Goal: Task Accomplishment & Management: Manage account settings

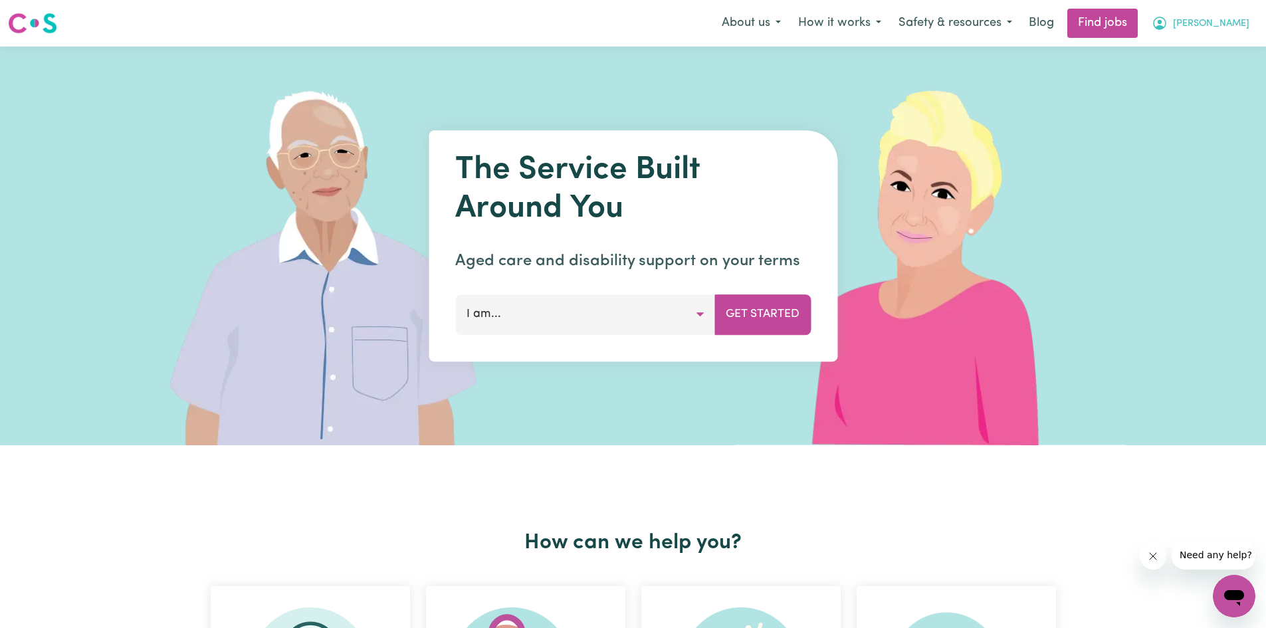
click at [1168, 31] on icon "My Account" at bounding box center [1160, 23] width 16 height 16
click at [1185, 51] on link "My Account" at bounding box center [1205, 51] width 105 height 25
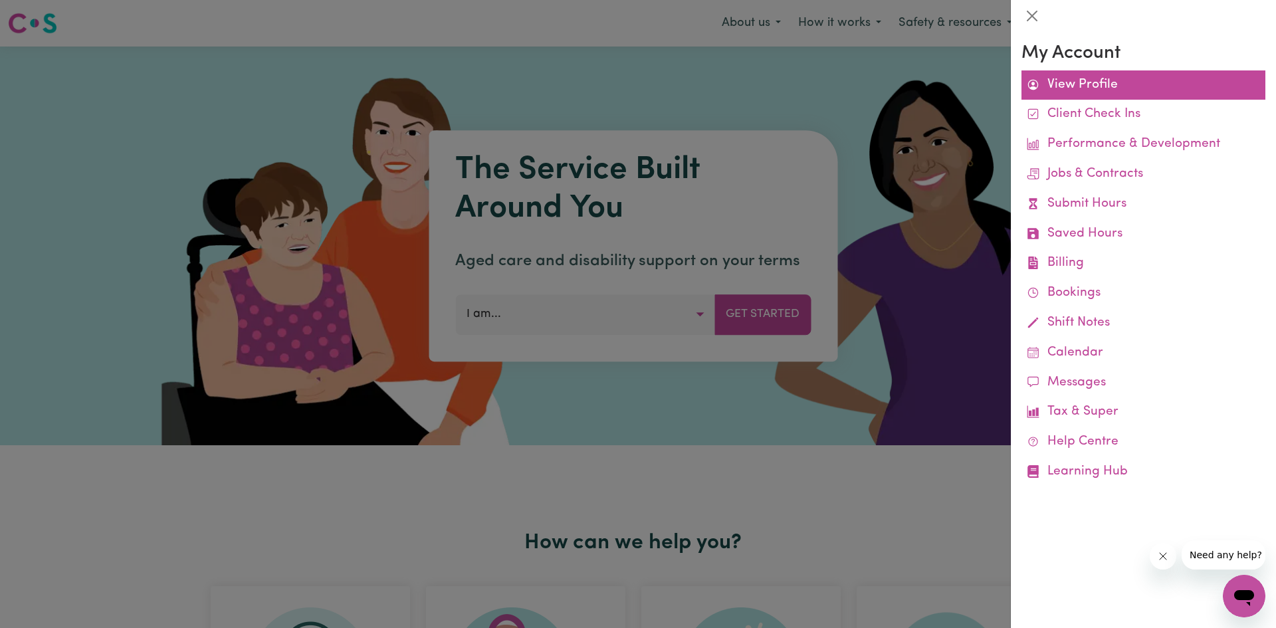
click at [1115, 78] on link "View Profile" at bounding box center [1144, 85] width 244 height 30
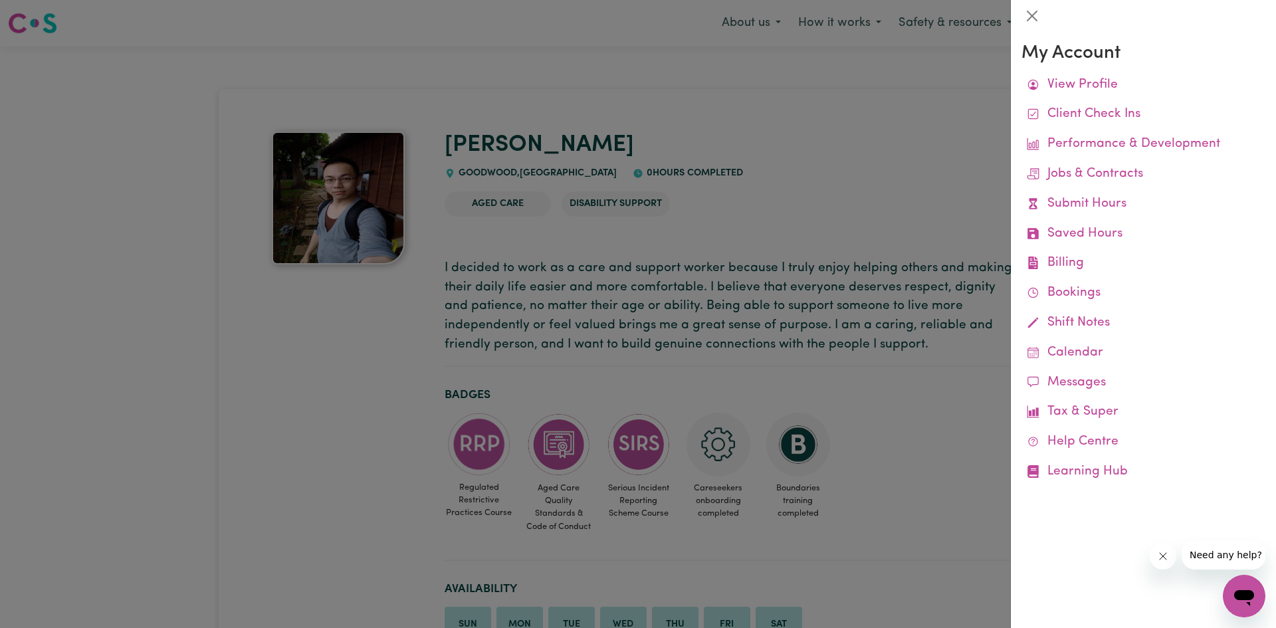
click at [853, 144] on div at bounding box center [638, 314] width 1276 height 628
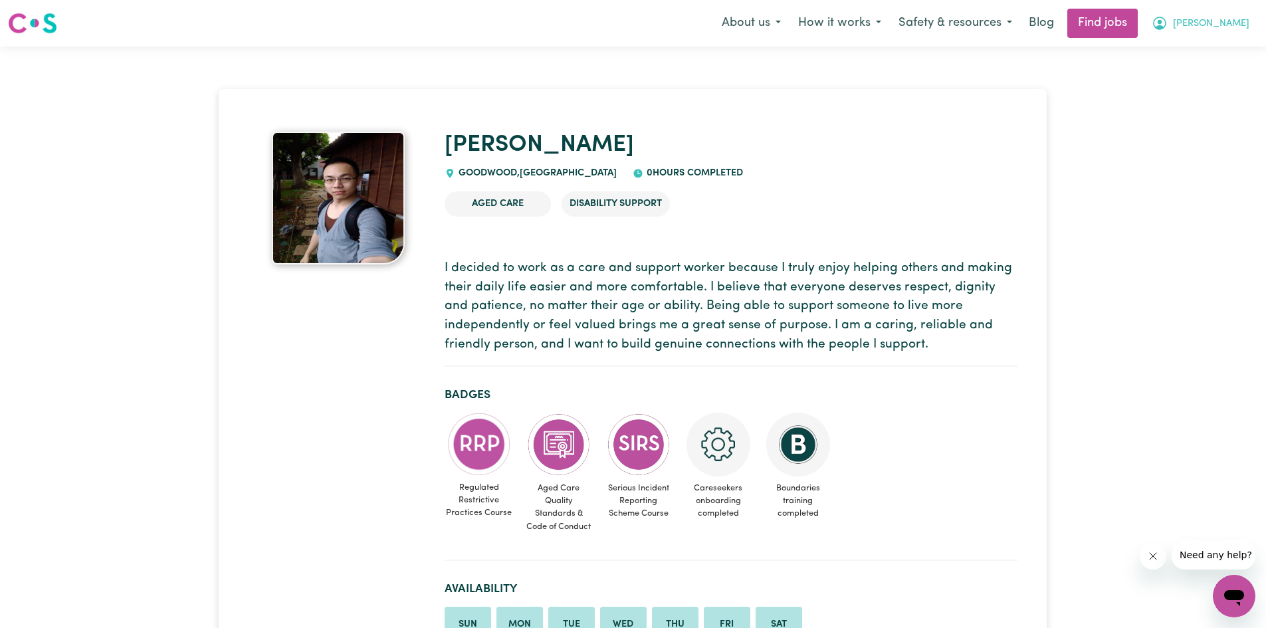
click at [1225, 23] on span "[PERSON_NAME]" at bounding box center [1211, 24] width 76 height 15
click at [1184, 76] on link "My Dashboard" at bounding box center [1205, 76] width 105 height 25
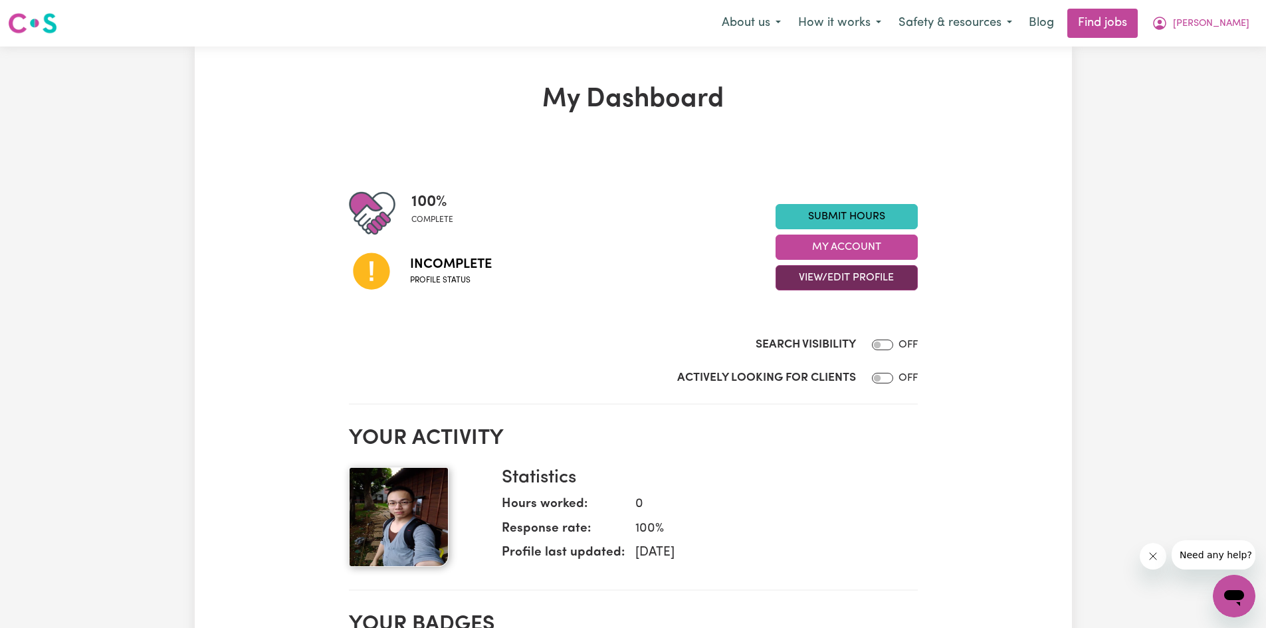
click at [792, 279] on button "View/Edit Profile" at bounding box center [847, 277] width 142 height 25
click at [812, 368] on link "Profile Completeness" at bounding box center [838, 364] width 124 height 27
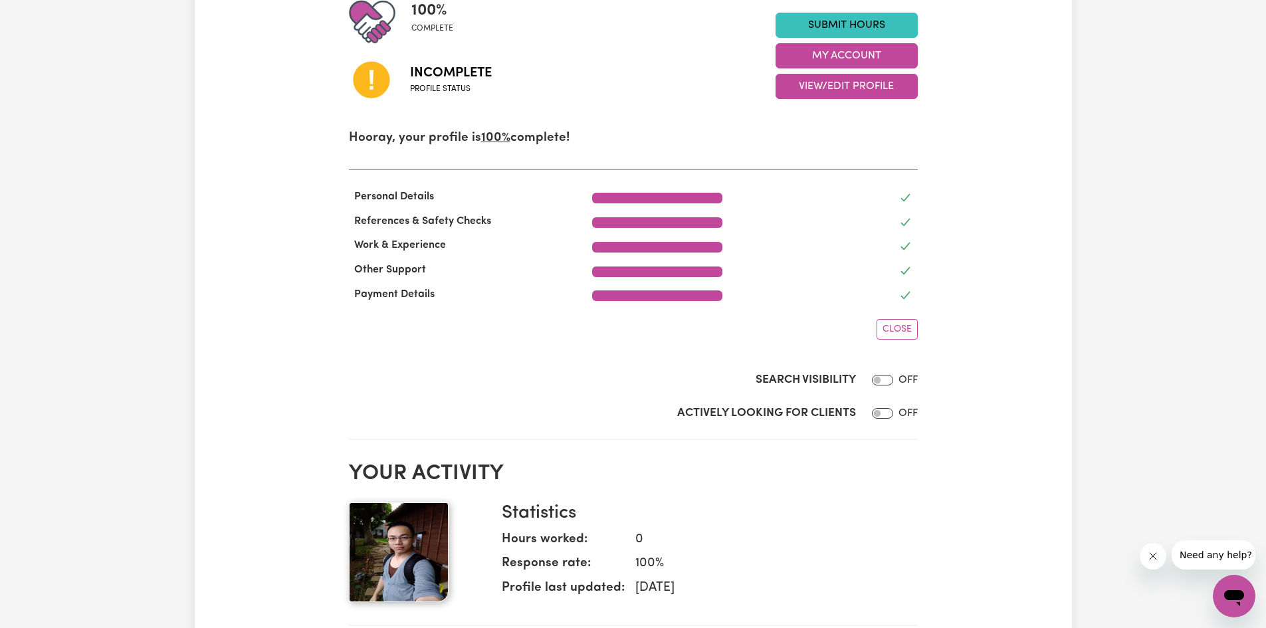
scroll to position [199, 0]
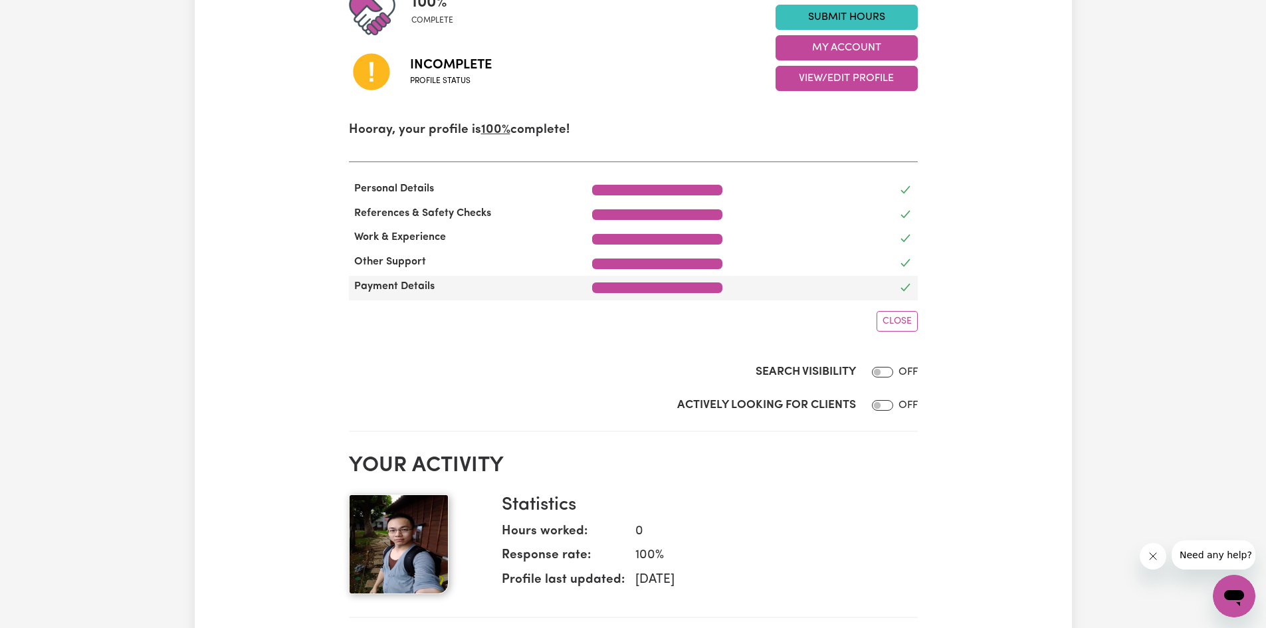
click at [668, 286] on div at bounding box center [657, 288] width 130 height 11
click at [808, 83] on button "View/Edit Profile" at bounding box center [847, 78] width 142 height 25
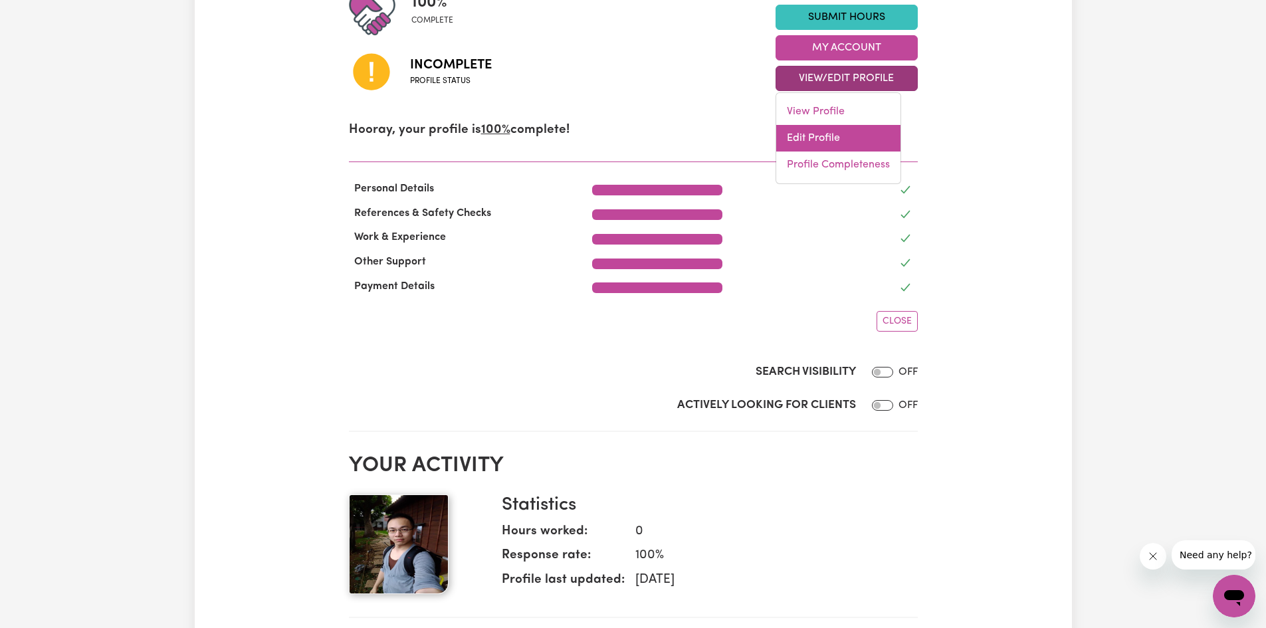
click at [808, 137] on link "Edit Profile" at bounding box center [838, 138] width 124 height 27
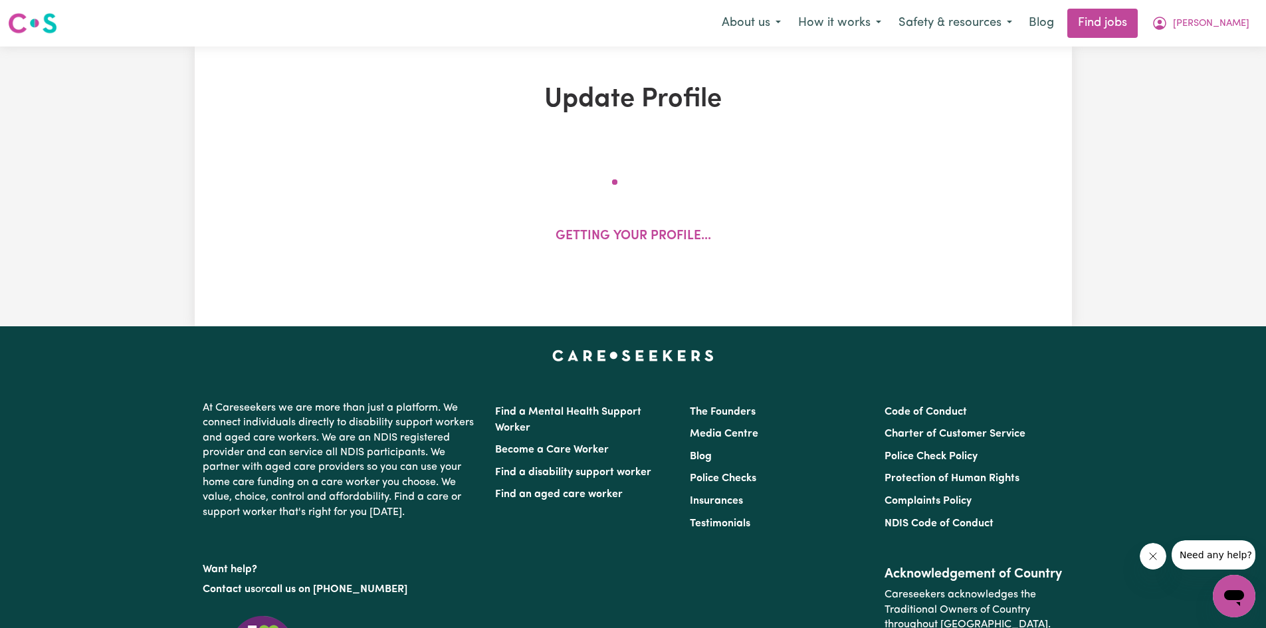
select select "[DEMOGRAPHIC_DATA]"
select select "Student Visa"
select select "Studying a healthcare related degree or qualification"
select select "37"
select select "45"
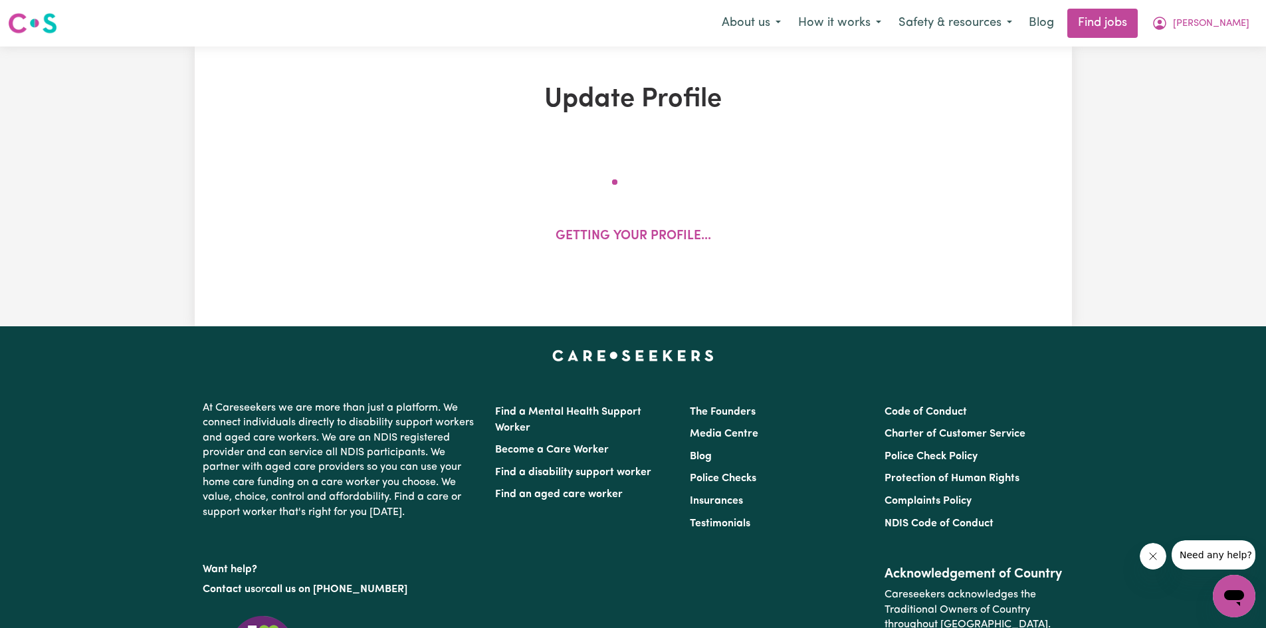
select select "60"
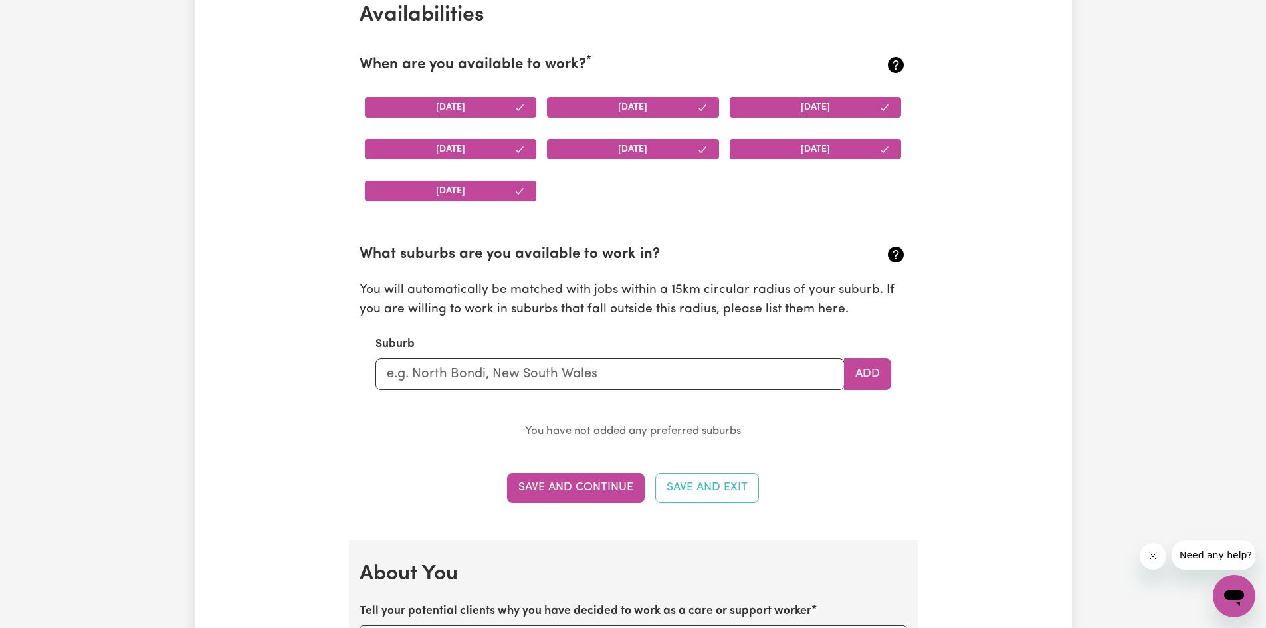
scroll to position [1197, 0]
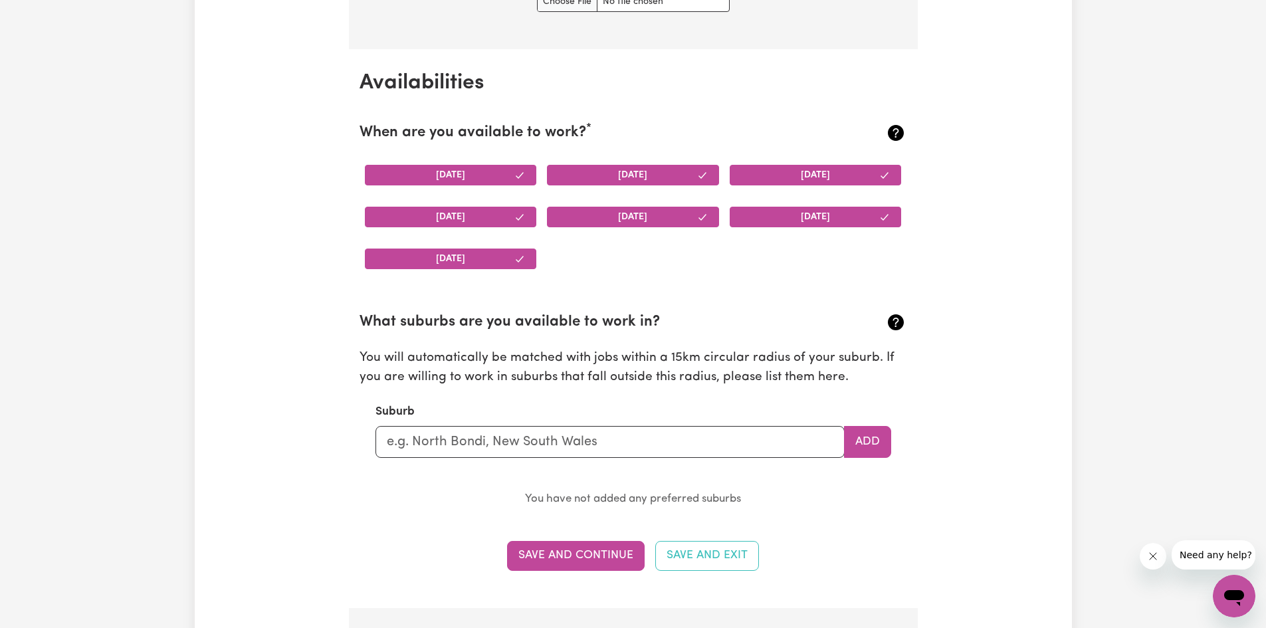
click at [479, 177] on button "[DATE]" at bounding box center [451, 175] width 172 height 21
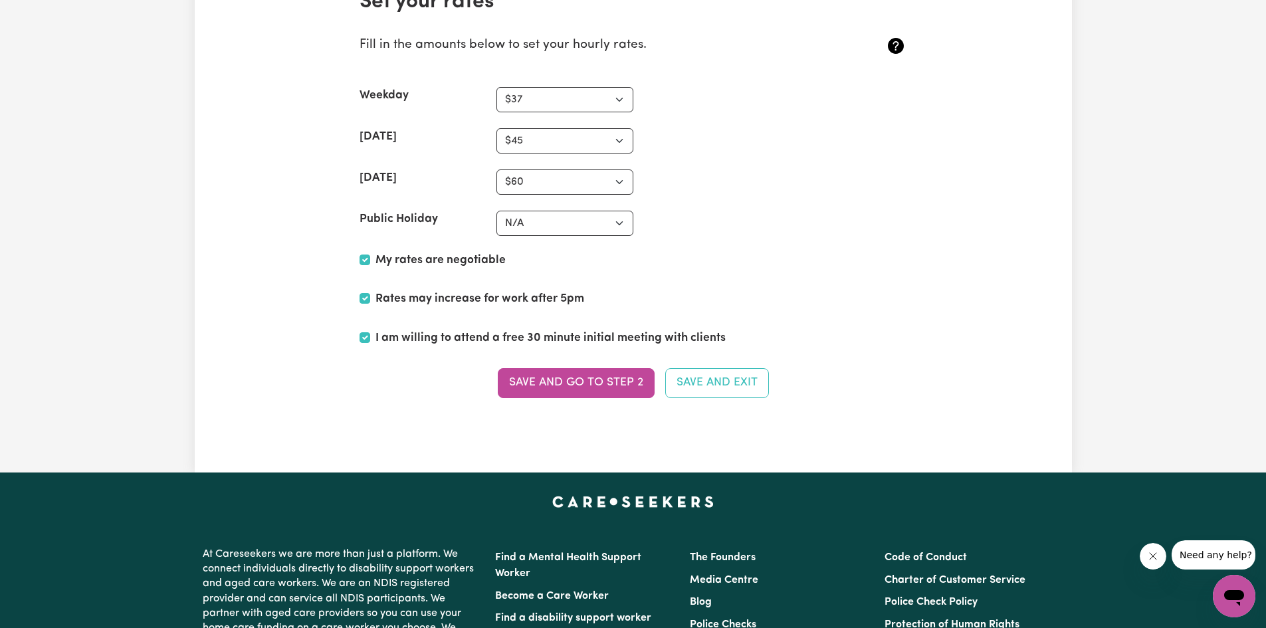
scroll to position [3257, 0]
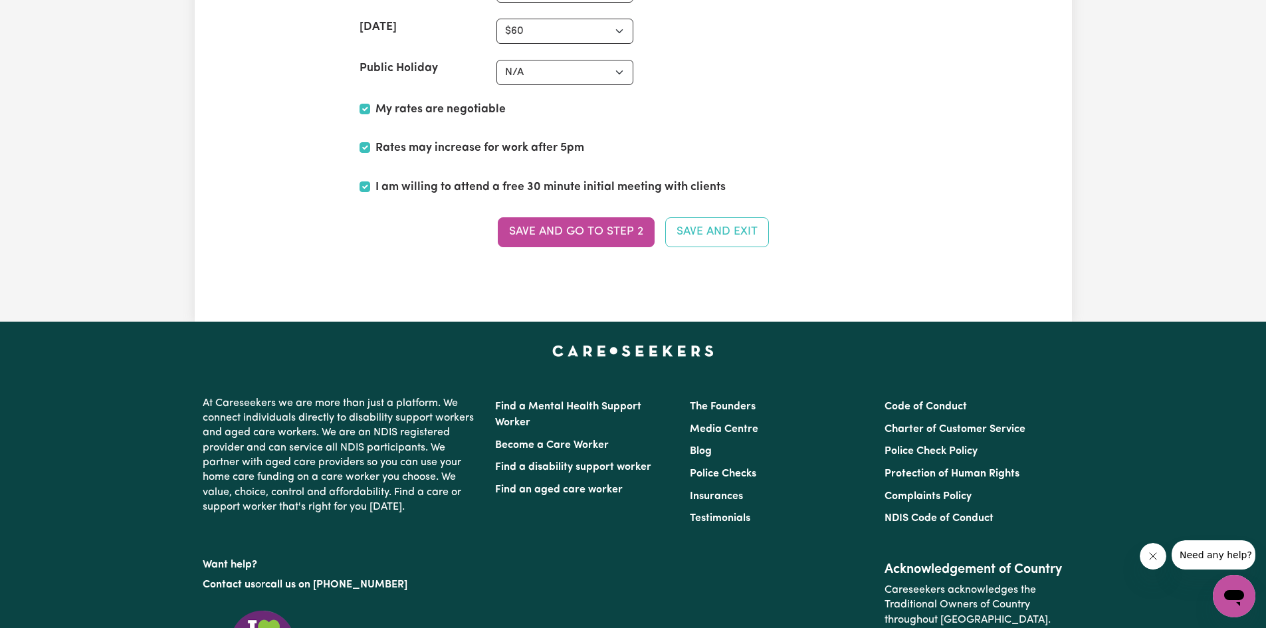
click at [564, 228] on button "Save and go to Step 2" at bounding box center [576, 231] width 157 height 29
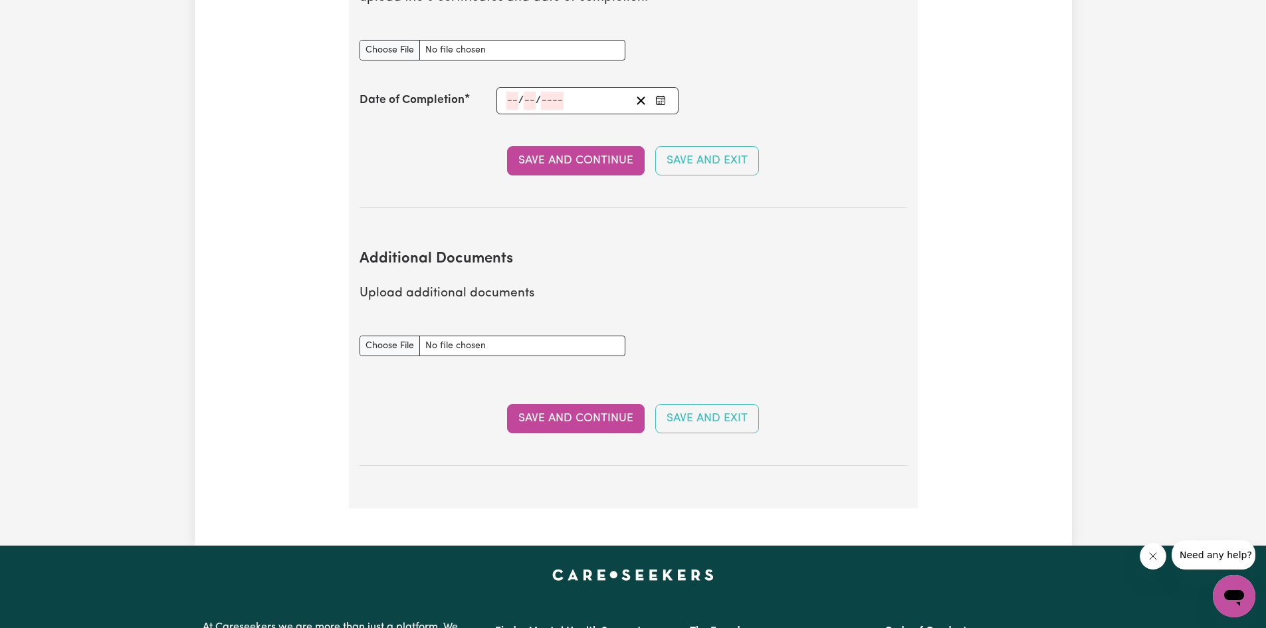
scroll to position [2393, 0]
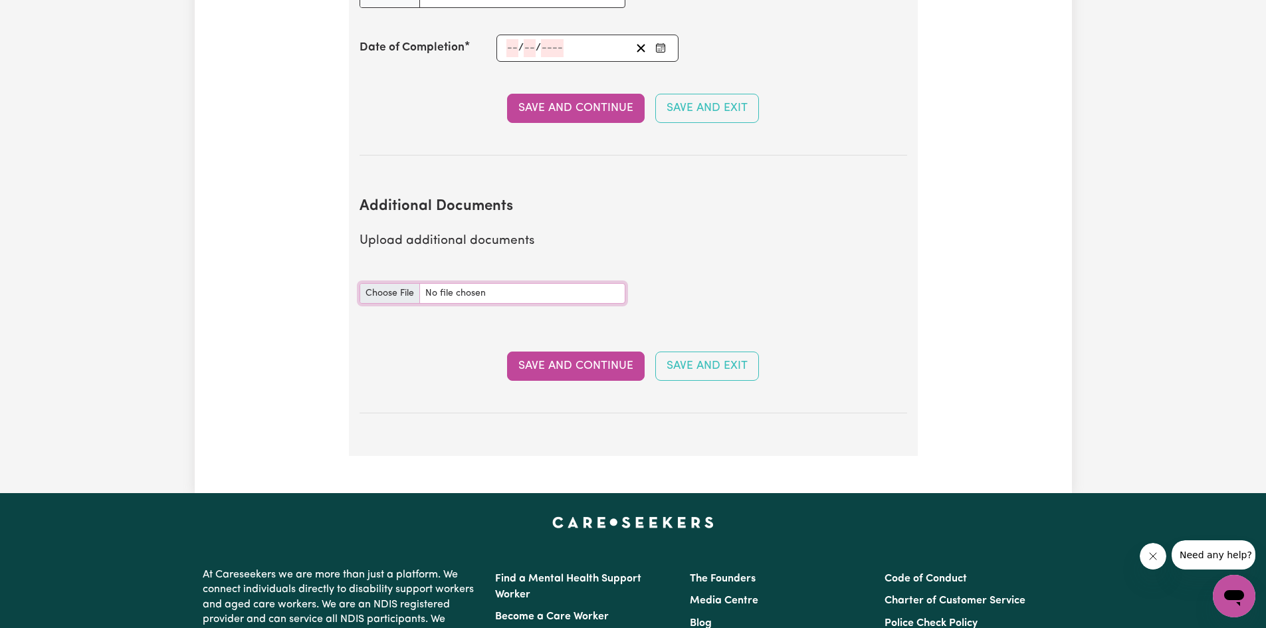
click at [423, 283] on input "Additional Documents document" at bounding box center [493, 293] width 266 height 21
click at [381, 283] on input "Additional Documents document" at bounding box center [493, 293] width 266 height 21
type input "C:\fakepath\NDIS_Worker_Orientation_Completion_Certificate.pdf"
click at [536, 352] on button "Save and Continue" at bounding box center [576, 366] width 138 height 29
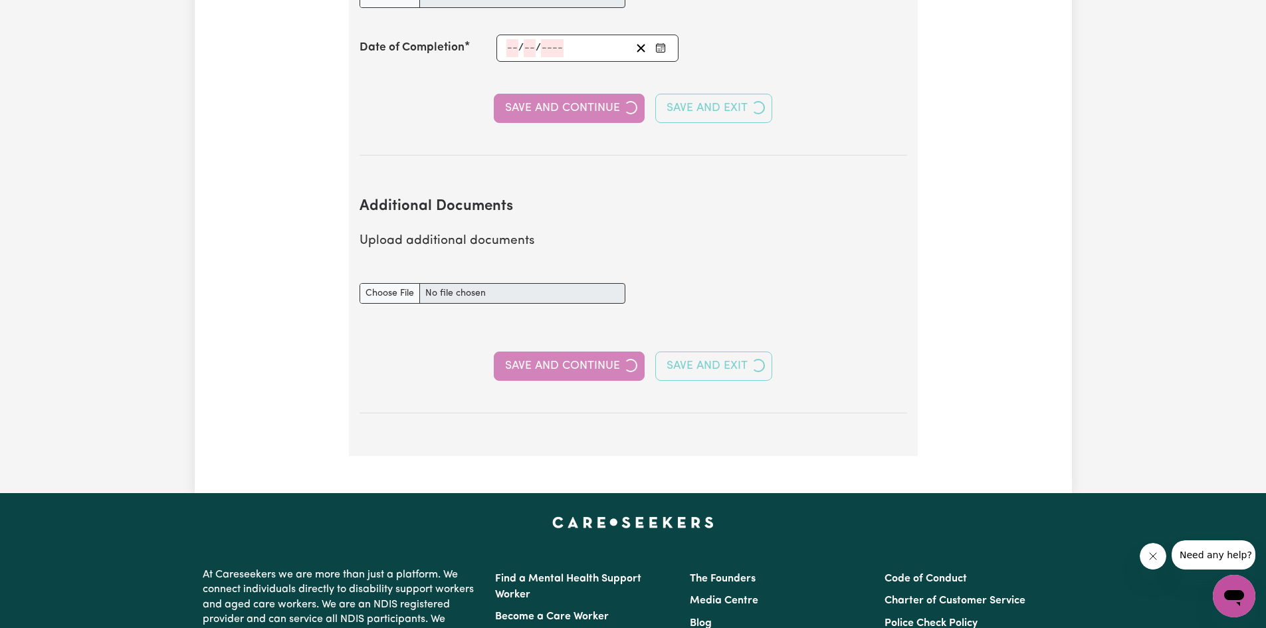
select select "2006"
select select "2007"
select select "Certificate III (Individual Support)"
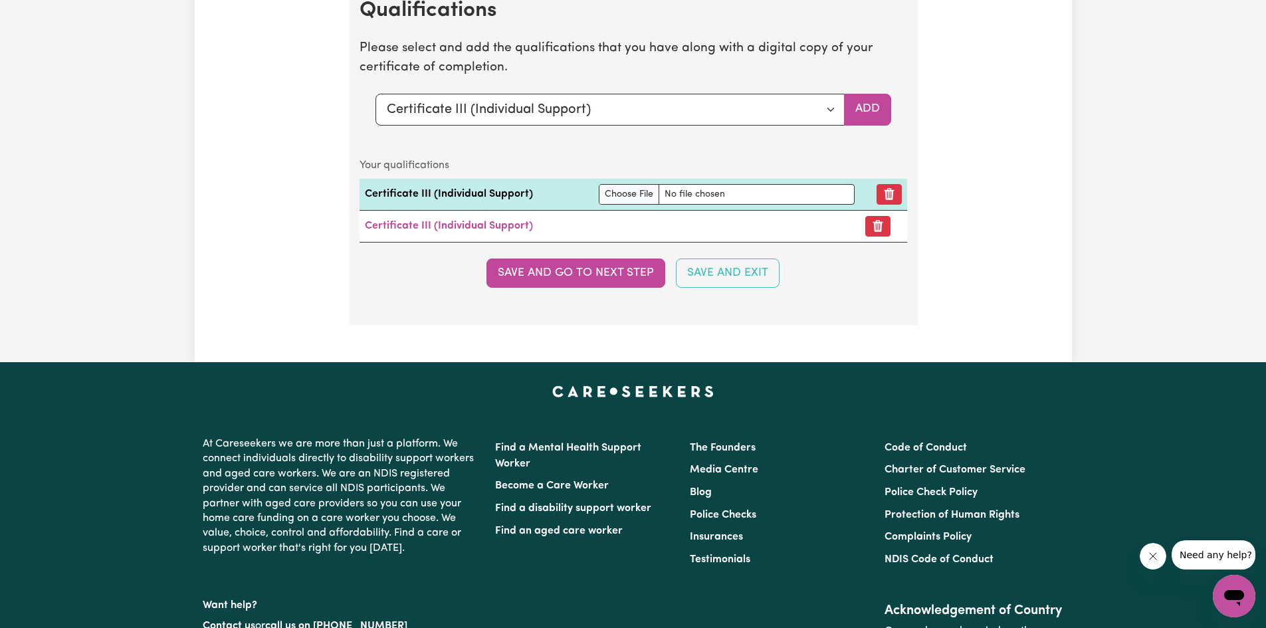
scroll to position [3390, 0]
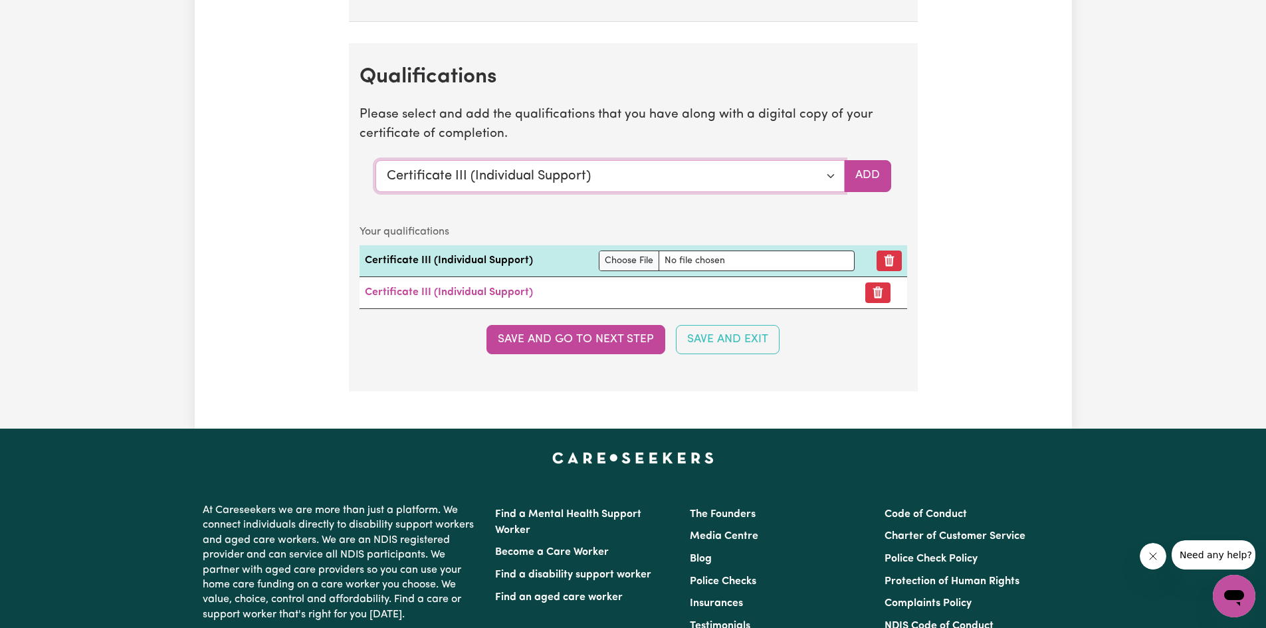
click at [568, 175] on select "Select a qualification to add... Certificate III (Individual Support) Certifica…" at bounding box center [610, 176] width 469 height 32
click at [578, 343] on button "Save and go to next step" at bounding box center [576, 339] width 179 height 29
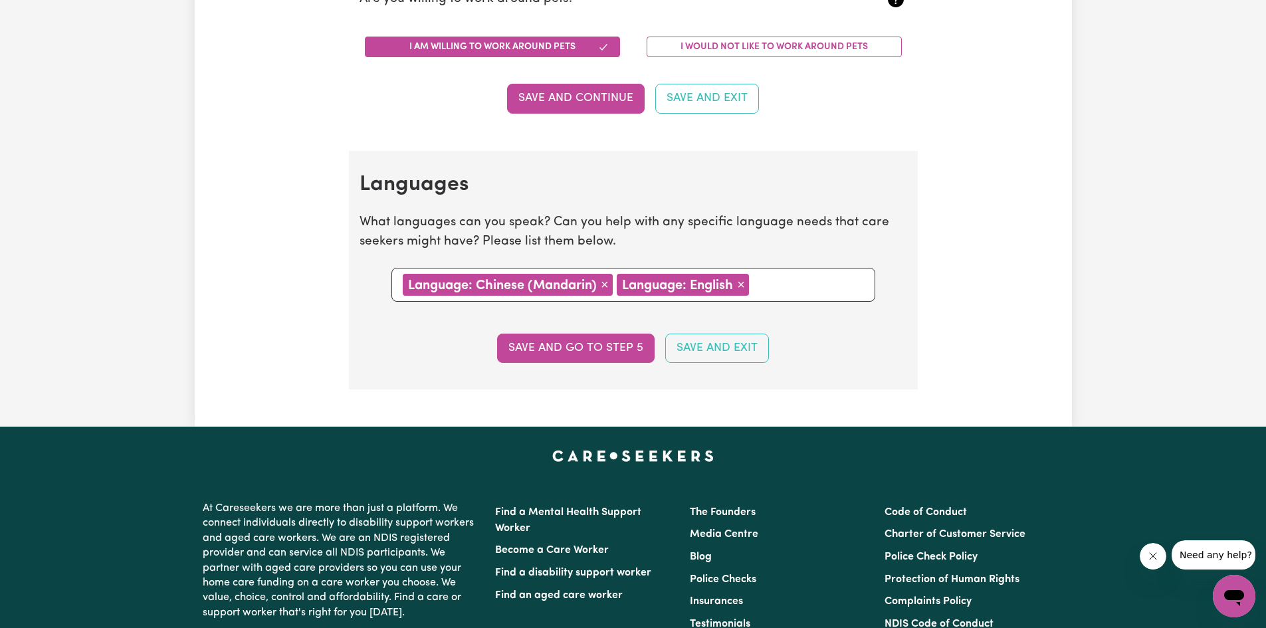
scroll to position [1462, 0]
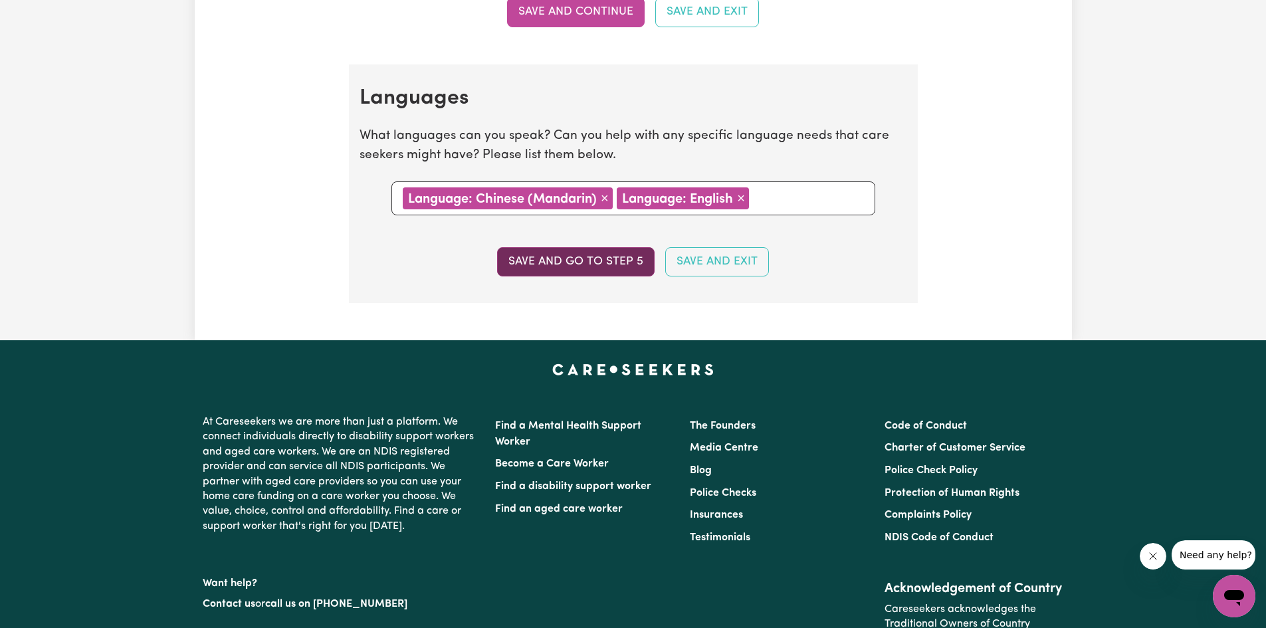
click at [524, 263] on button "Save and go to step 5" at bounding box center [576, 261] width 158 height 29
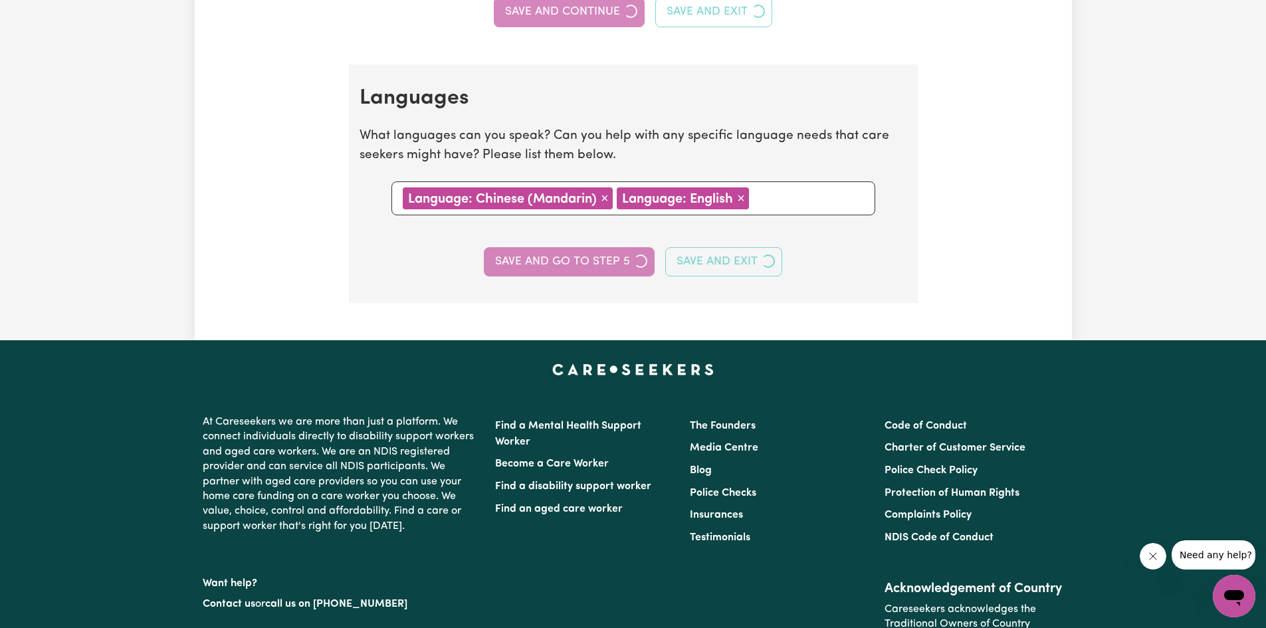
select select "I am providing services through another platform"
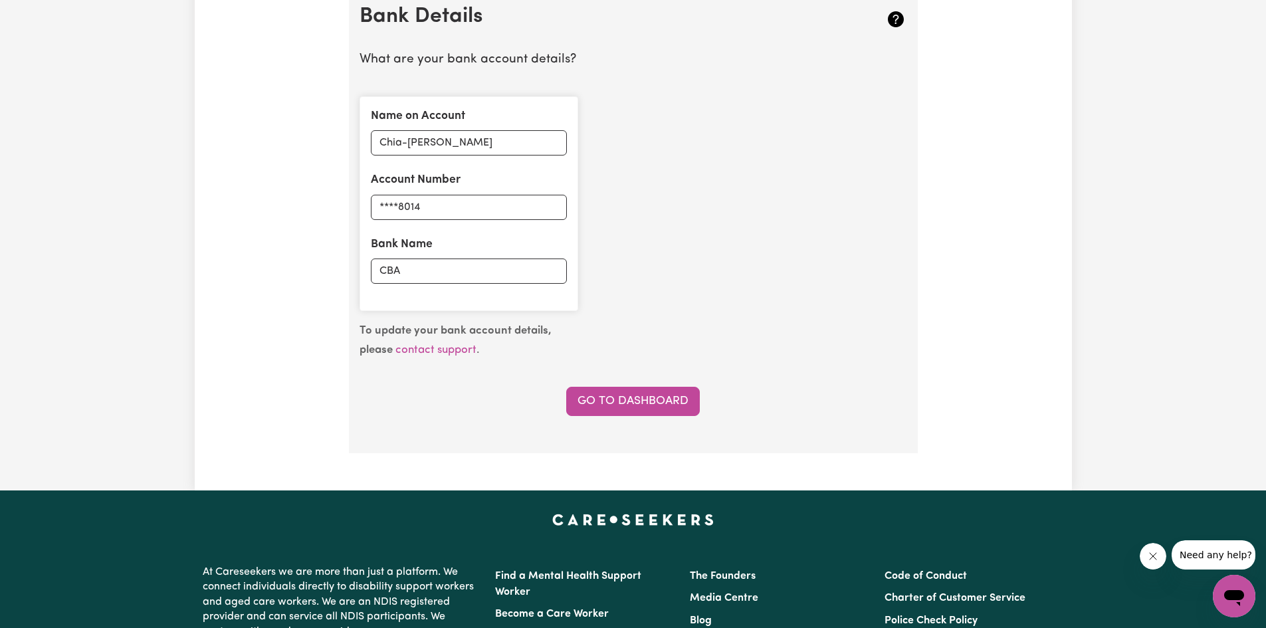
scroll to position [1064, 0]
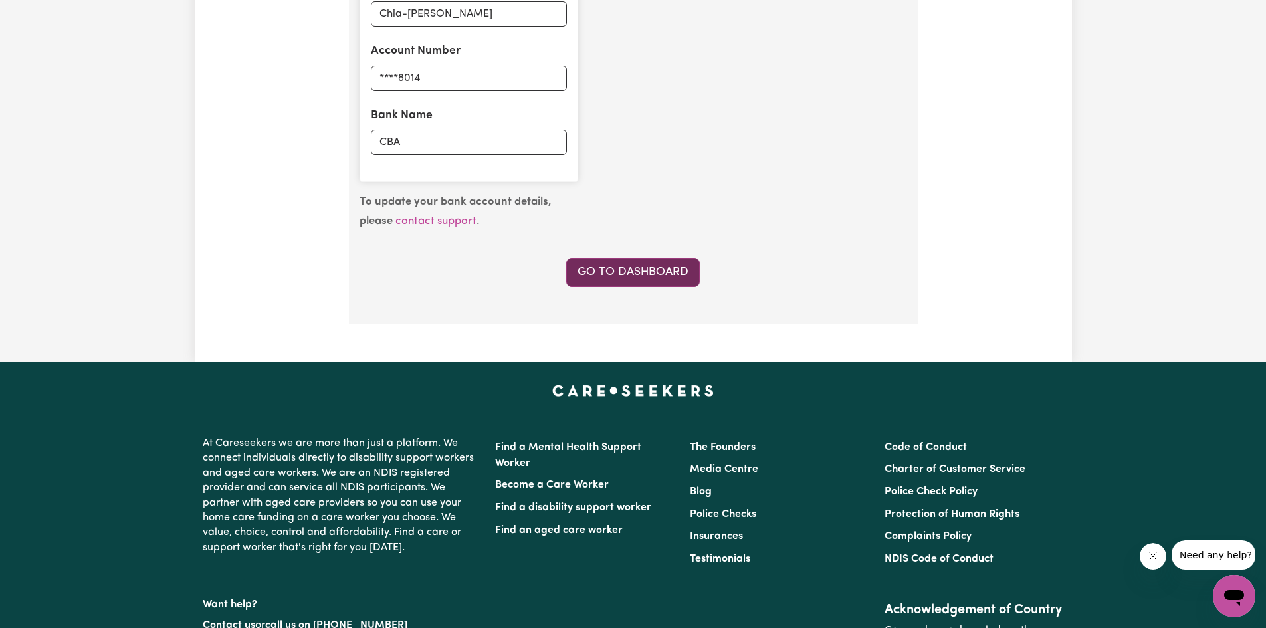
click at [597, 272] on link "Go to Dashboard" at bounding box center [633, 272] width 134 height 29
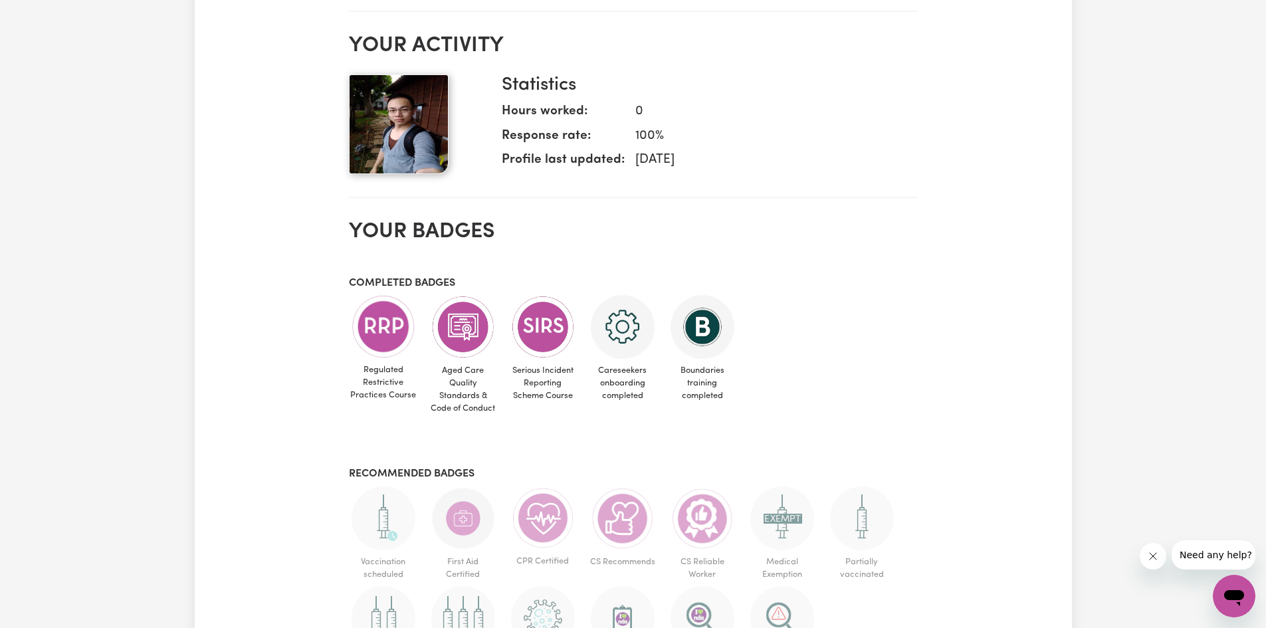
scroll to position [532, 0]
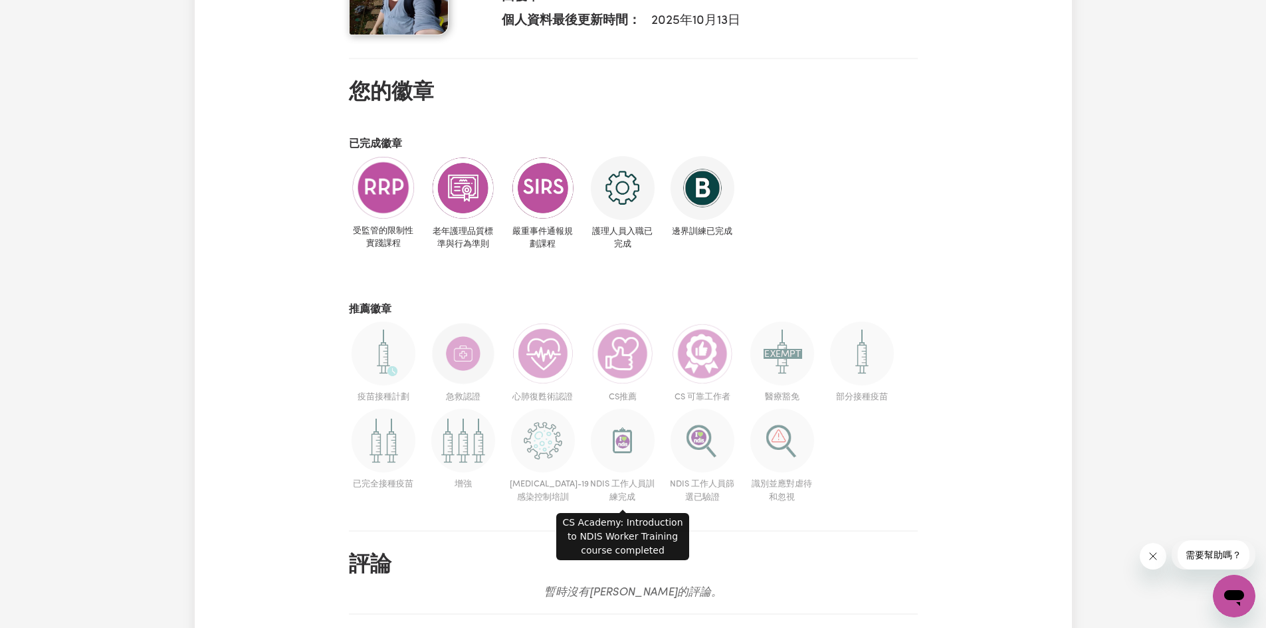
click at [614, 447] on img at bounding box center [623, 441] width 64 height 64
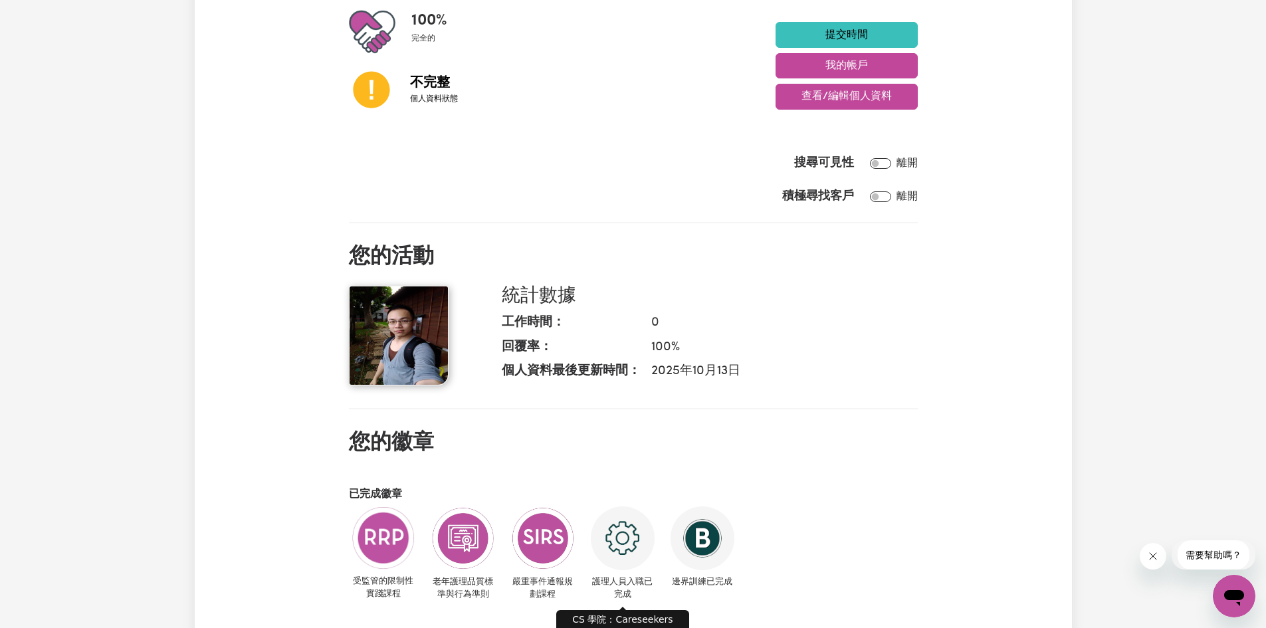
scroll to position [0, 0]
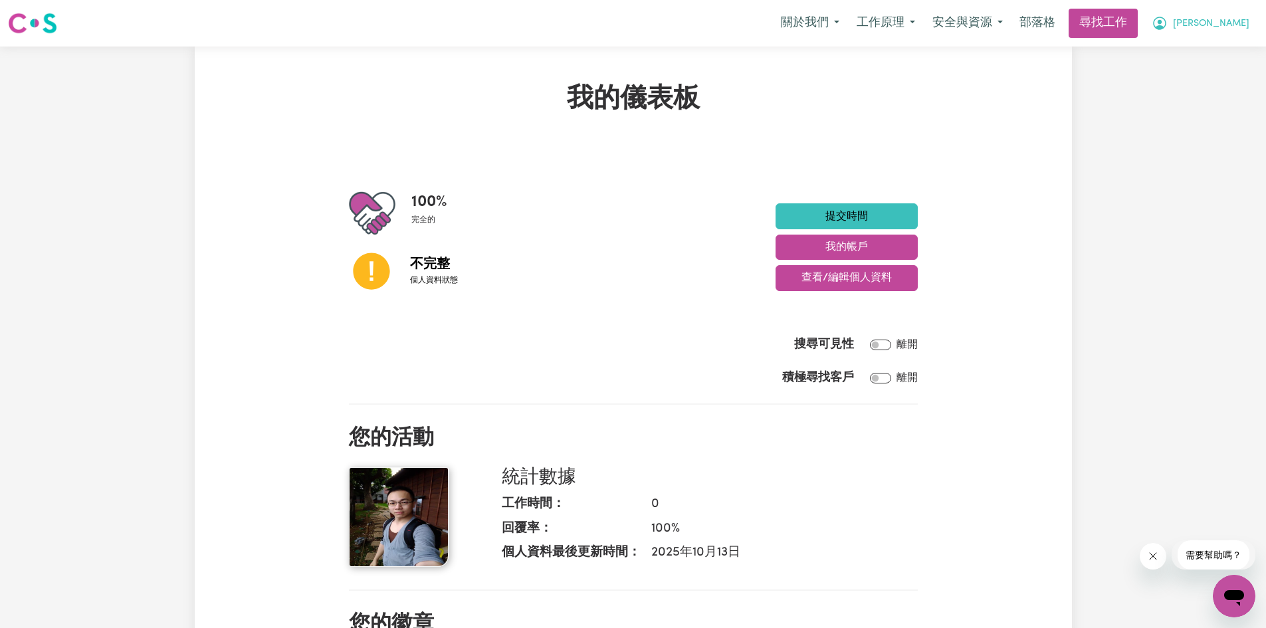
click at [1168, 21] on icon "我的帳戶" at bounding box center [1160, 23] width 16 height 16
click at [1056, 27] on font "部落格" at bounding box center [1038, 23] width 36 height 13
click at [1012, 33] on button "安全與資源" at bounding box center [968, 23] width 88 height 28
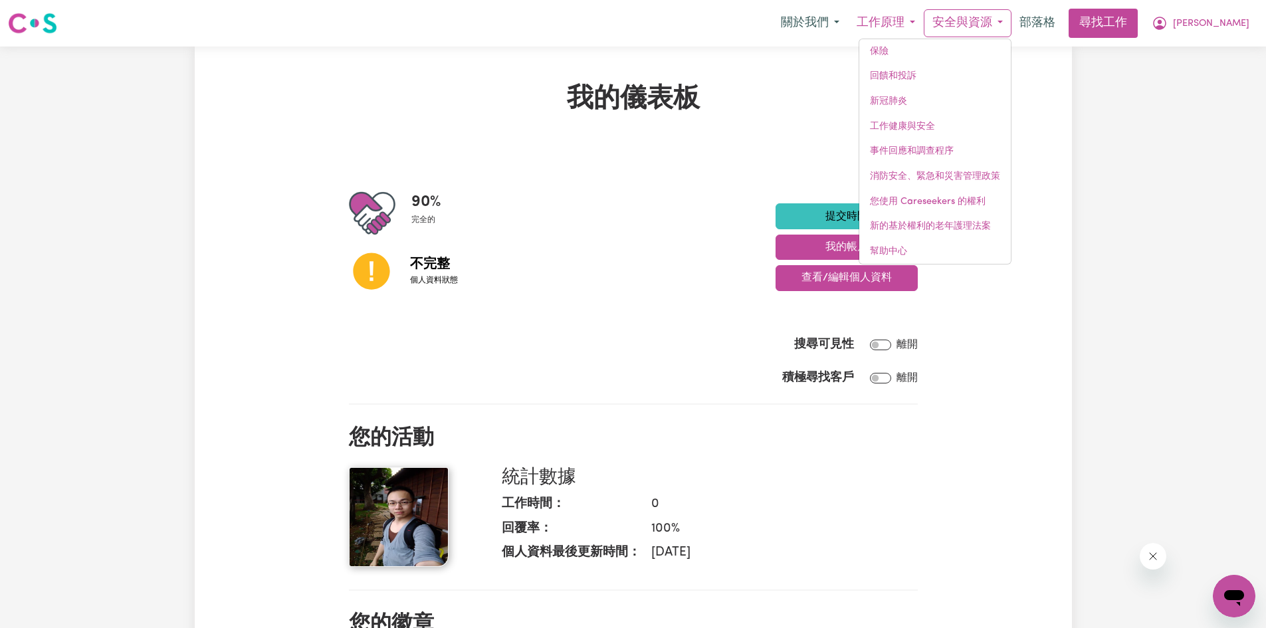
click at [905, 19] on font "工作原理" at bounding box center [881, 23] width 48 height 13
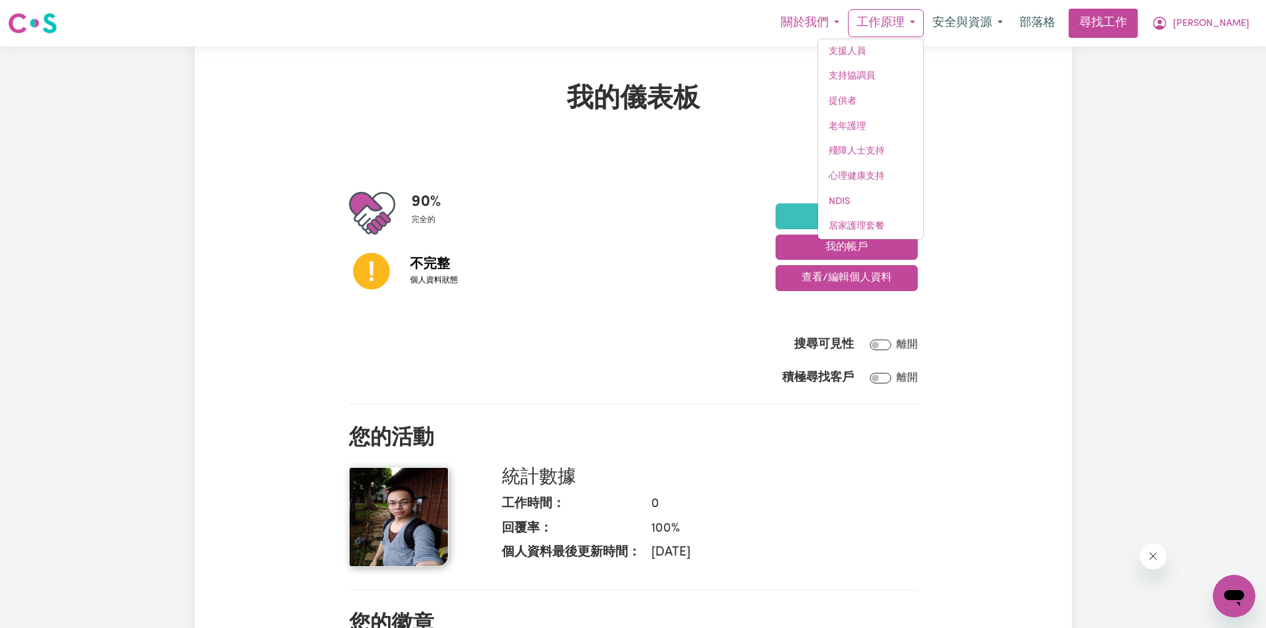
click at [829, 21] on font "關於我們" at bounding box center [805, 23] width 48 height 13
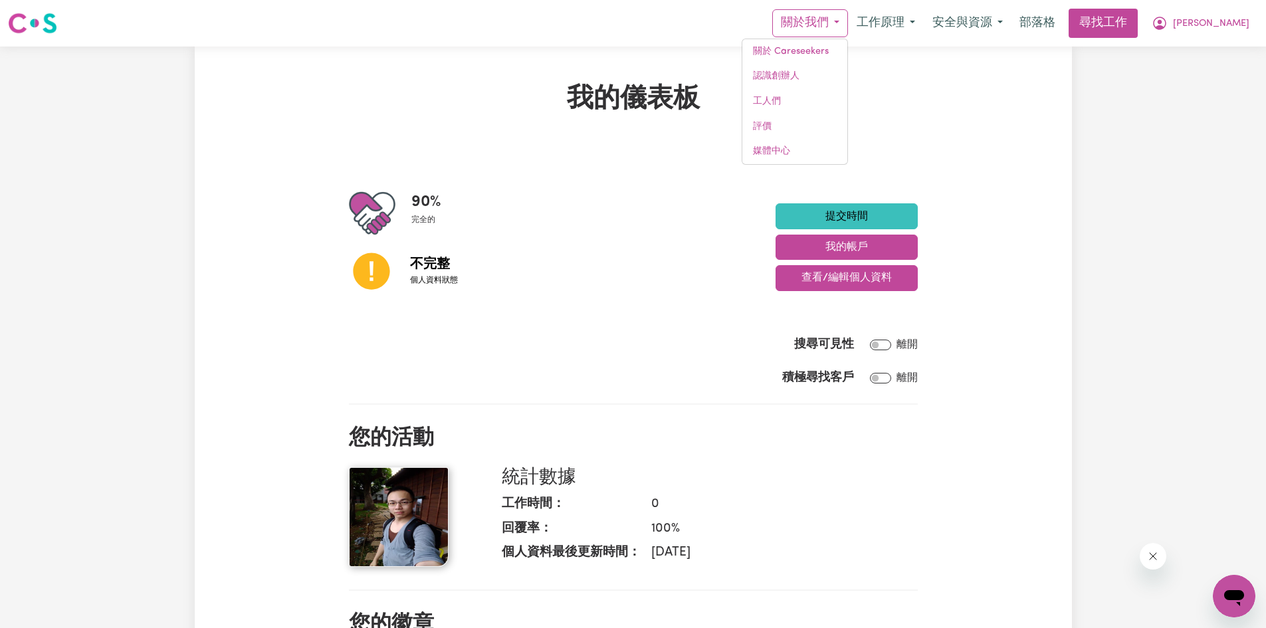
click at [719, 192] on div "90 % 完全的" at bounding box center [562, 213] width 427 height 47
drag, startPoint x: 411, startPoint y: 205, endPoint x: 451, endPoint y: 213, distance: 41.5
click at [445, 209] on div "90 % 完全的" at bounding box center [562, 213] width 427 height 47
click at [452, 213] on div "90 % 完全的" at bounding box center [431, 213] width 41 height 47
click at [586, 216] on div "90 % 完全的" at bounding box center [562, 213] width 427 height 47
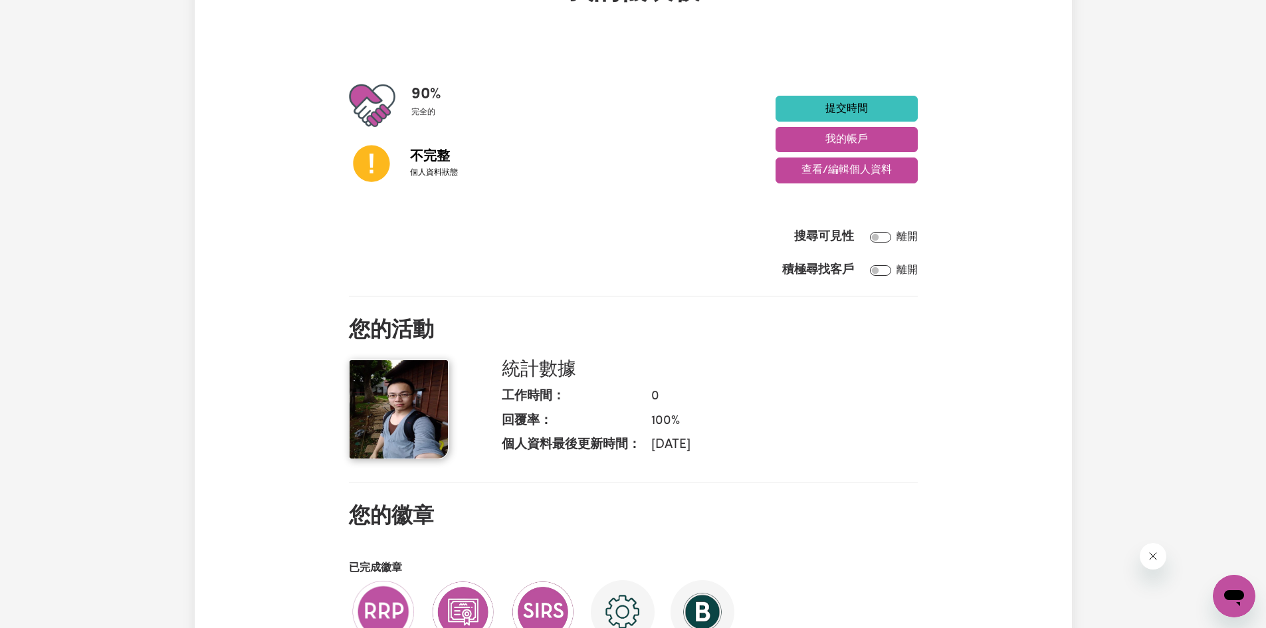
scroll to position [66, 0]
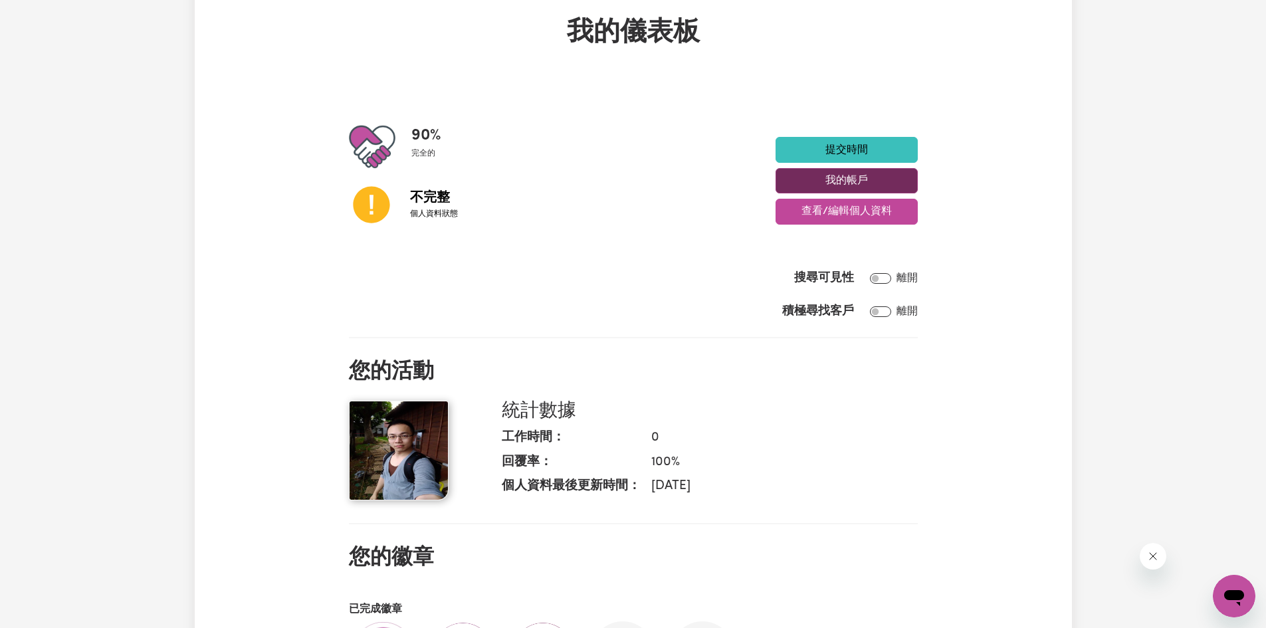
click at [849, 177] on font "我的帳戶" at bounding box center [847, 180] width 43 height 11
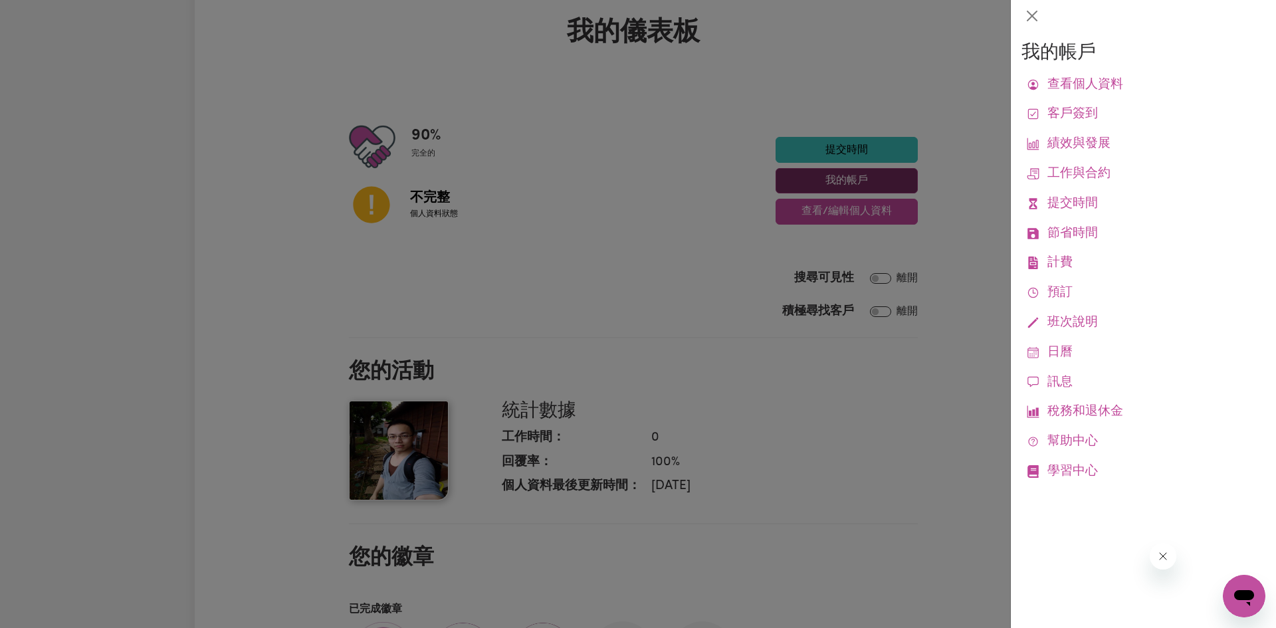
click at [849, 177] on div at bounding box center [638, 314] width 1276 height 628
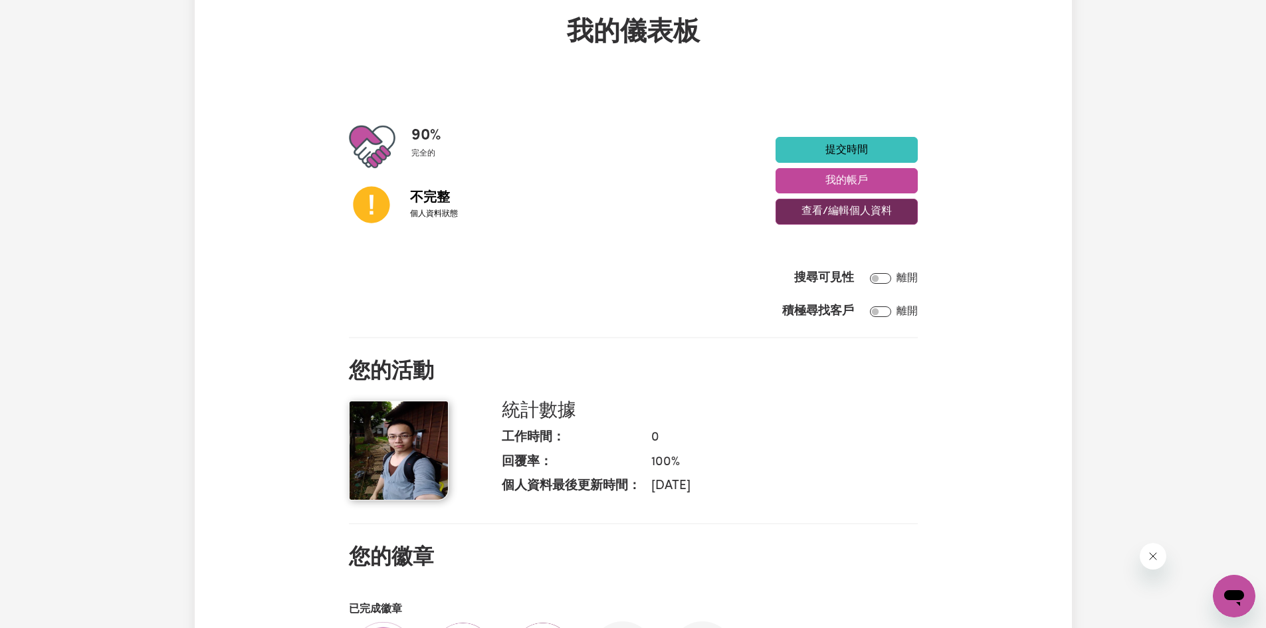
click at [829, 217] on font "查看/編輯個人資料" at bounding box center [847, 212] width 90 height 11
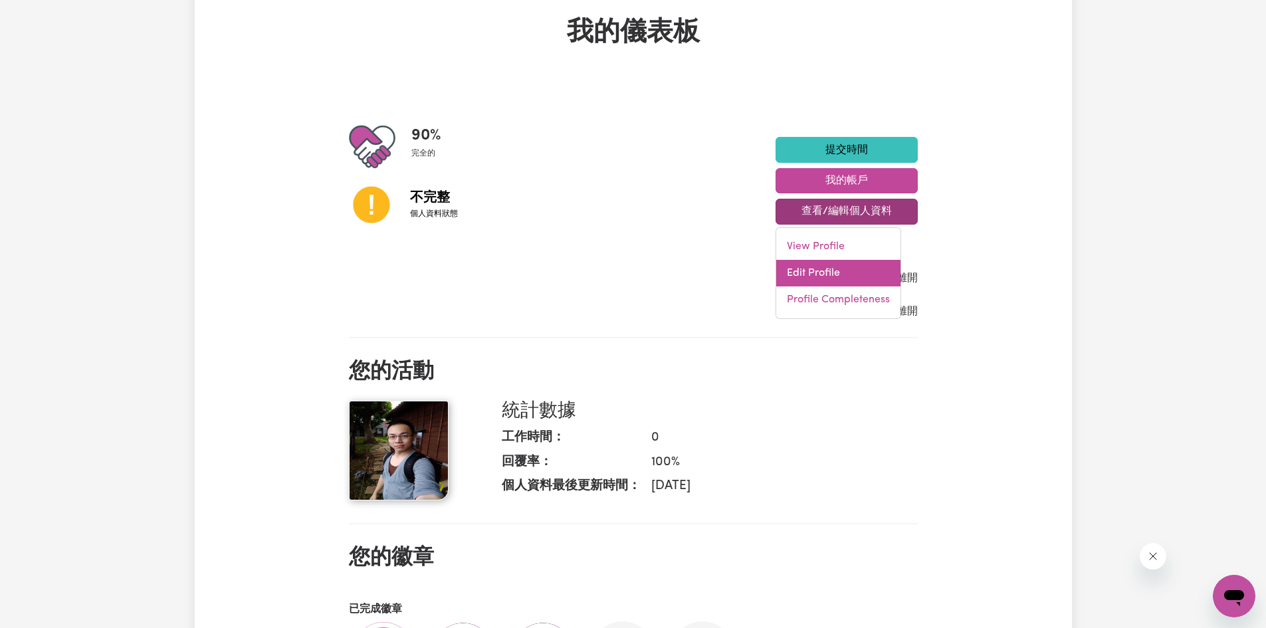
click at [806, 273] on link "Edit Profile" at bounding box center [838, 273] width 124 height 27
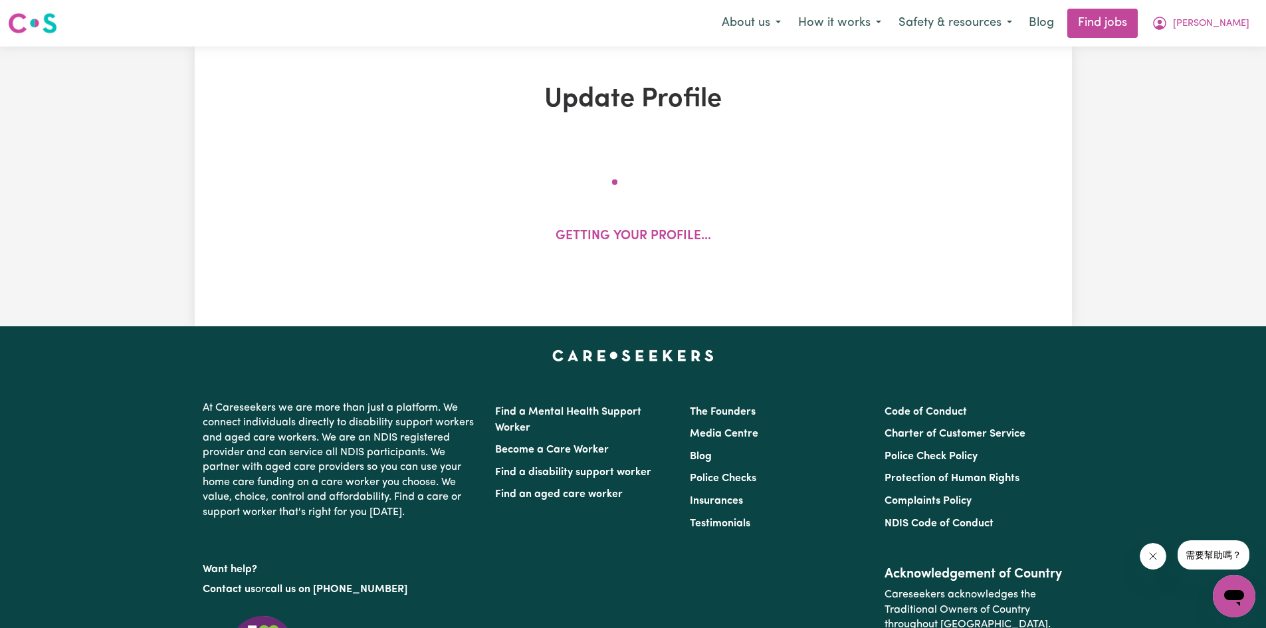
select select "[DEMOGRAPHIC_DATA]"
select select "Student Visa"
select select "Studying a healthcare related degree or qualification"
select select "37"
select select "45"
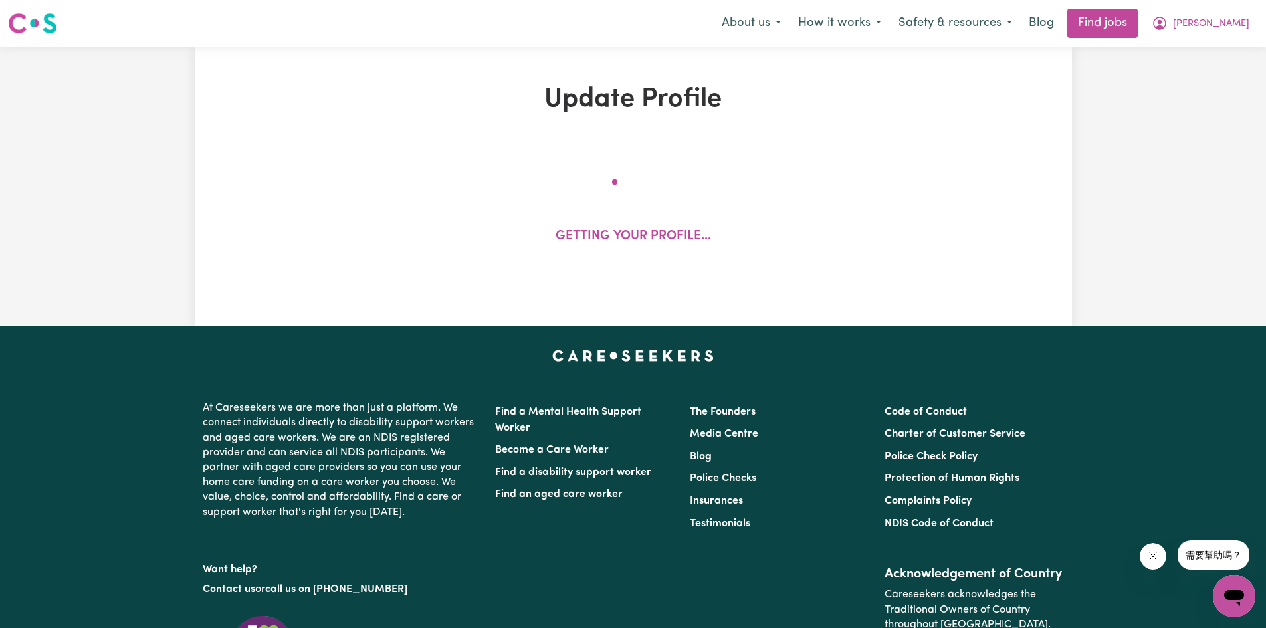
select select "60"
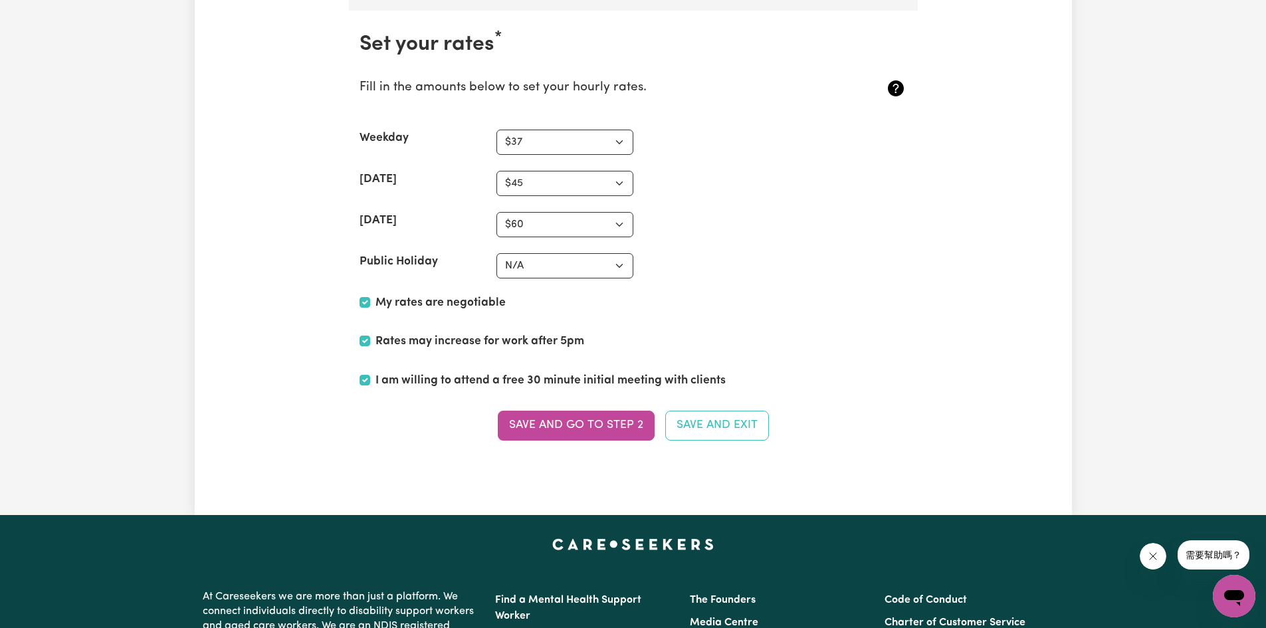
scroll to position [2991, 0]
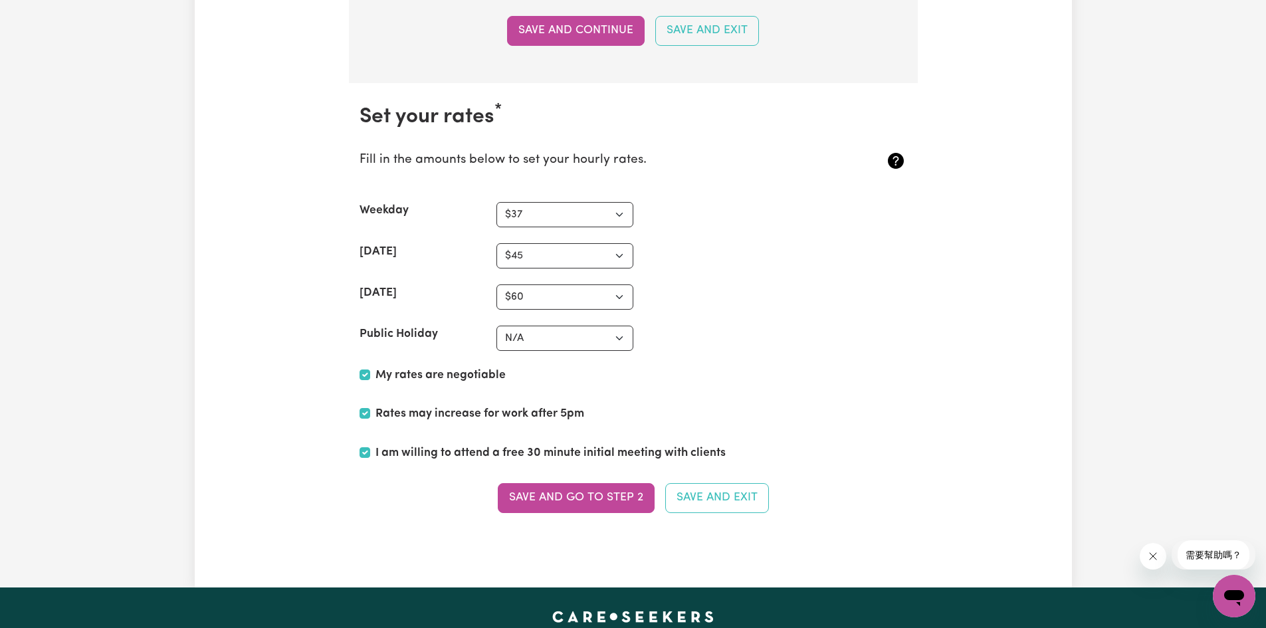
click at [566, 481] on section "Set your rates * Fill in the amounts below to set your hourly rates. Weekday N/…" at bounding box center [633, 316] width 569 height 467
click at [578, 517] on section "Set your rates * Fill in the amounts below to set your hourly rates. Weekday N/…" at bounding box center [633, 316] width 569 height 467
click at [524, 339] on select "N/A $37 $38 $39 $40 $41 $42 $43 $44 $45 $46 $47 $48 $49 $50 $51 $52 $53 $54 $55…" at bounding box center [565, 338] width 137 height 25
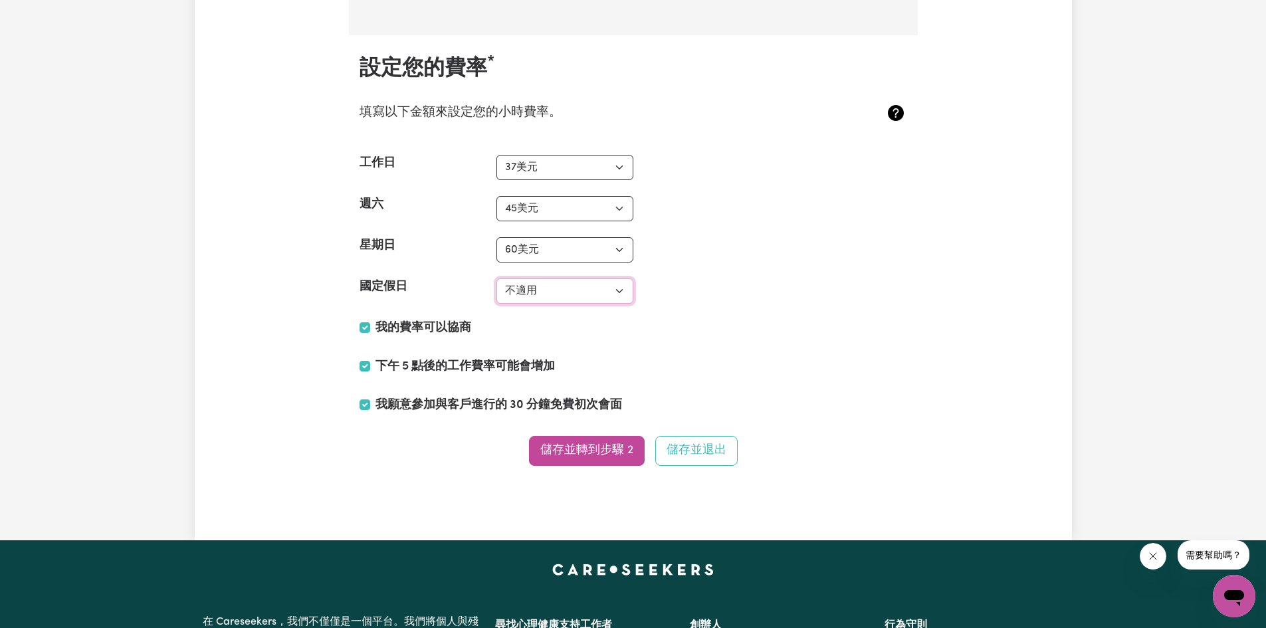
scroll to position [2980, 0]
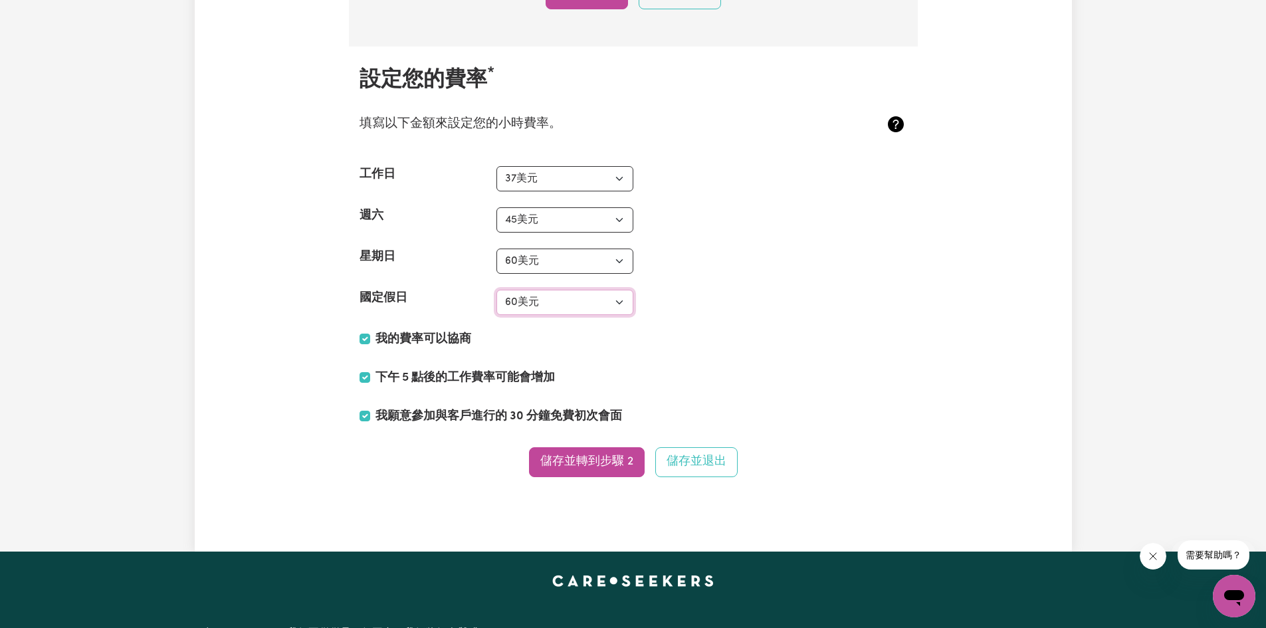
click at [497, 315] on select "不適用 37美元 38美元 39美元 40美元 41美元 42美元 43美元 44美元 45美元 46美元 47美元 48美元 49美元 50美元 51美元 …" at bounding box center [565, 302] width 137 height 25
click at [550, 315] on select "不適用 37美元 38美元 39美元 40美元 41美元 42美元 43美元 44美元 45美元 46美元 47美元 48美元 49美元 50美元 51美元 …" at bounding box center [565, 302] width 137 height 25
select select "70"
click at [497, 315] on select "不適用 37美元 38美元 39美元 40美元 41美元 42美元 43美元 44美元 45美元 46美元 47美元 48美元 49美元 50美元 51美元 …" at bounding box center [565, 302] width 137 height 25
click at [535, 274] on select "不適用 37美元 38美元 39美元 40美元 41美元 42美元 43美元 44美元 45美元 46美元 47美元 48美元 49美元 50美元 51美元 …" at bounding box center [565, 261] width 137 height 25
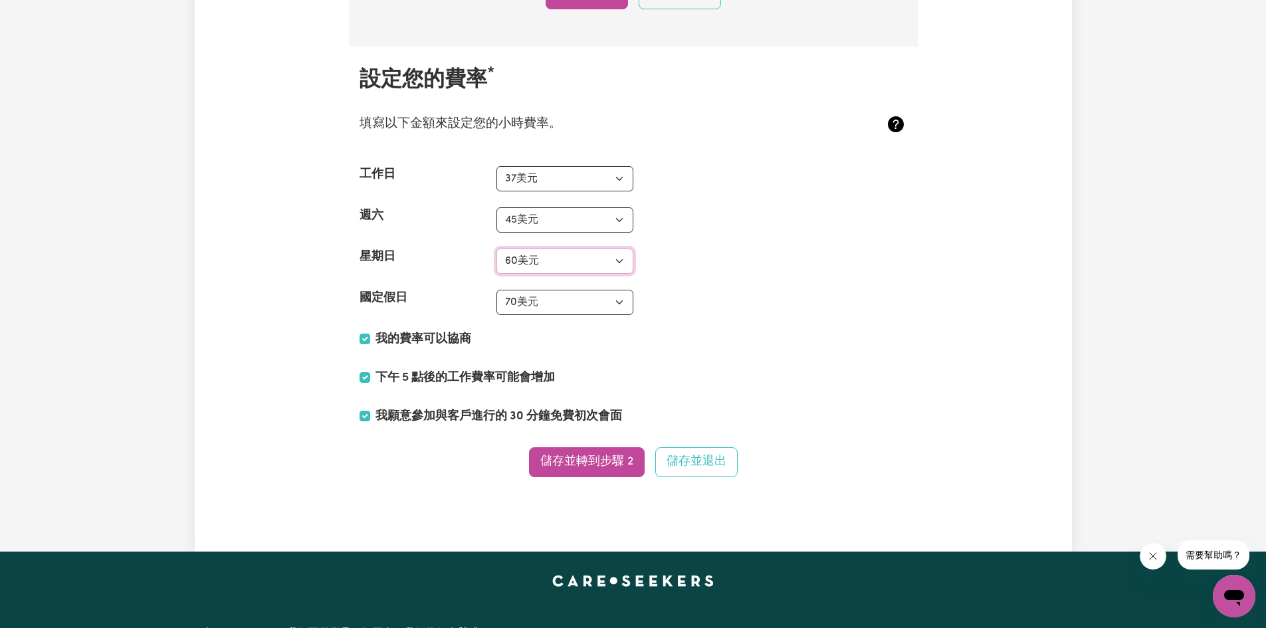
select select "65"
click at [497, 274] on select "不適用 37美元 38美元 39美元 40美元 41美元 42美元 43美元 44美元 45美元 46美元 47美元 48美元 49美元 50美元 51美元 …" at bounding box center [565, 261] width 137 height 25
click at [539, 315] on select "不適用 37美元 38美元 39美元 40美元 41美元 42美元 43美元 44美元 45美元 46美元 47美元 48美元 49美元 50美元 51美元 …" at bounding box center [565, 302] width 137 height 25
select select "80"
click at [497, 315] on select "不適用 37美元 38美元 39美元 40美元 41美元 42美元 43美元 44美元 45美元 46美元 47美元 48美元 49美元 50美元 51美元 …" at bounding box center [565, 302] width 137 height 25
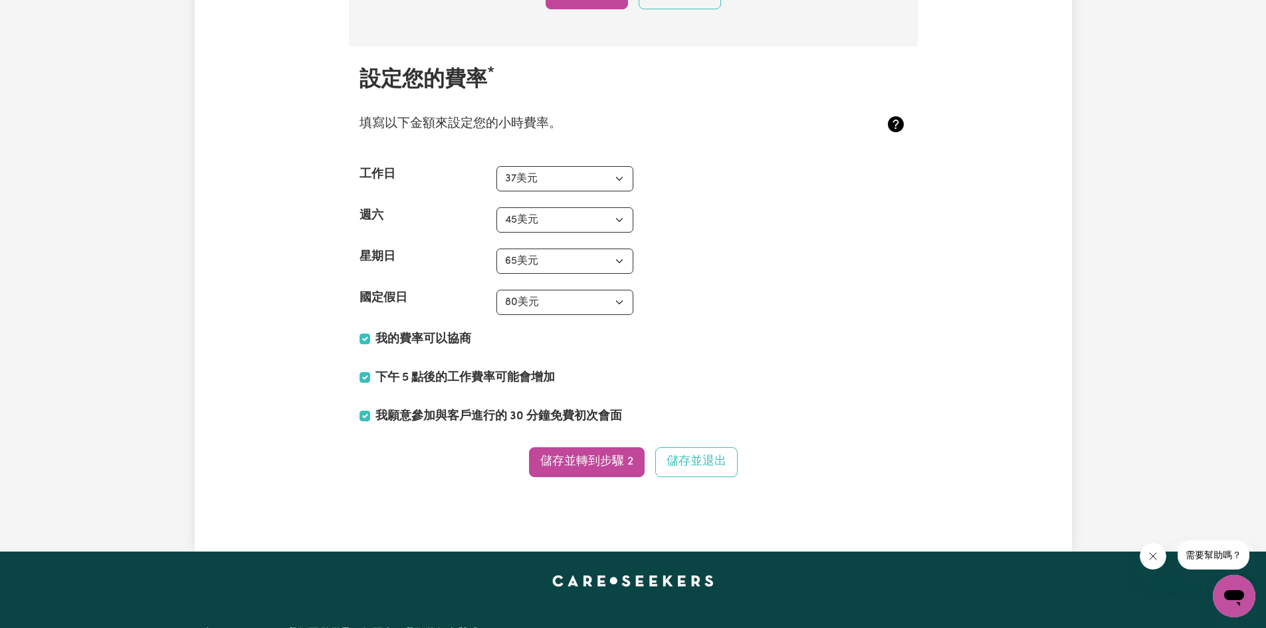
drag, startPoint x: 701, startPoint y: 404, endPoint x: 681, endPoint y: 441, distance: 42.2
click at [701, 404] on section "設定您的費率 * 填寫以下金額來設定您的小時費率。 工作日 不適用 37美元 38美元 39美元 40美元 41美元 42美元 43美元 44美元 45美元 …" at bounding box center [633, 280] width 569 height 467
click at [604, 467] on font "儲存並轉到步驟 2" at bounding box center [586, 461] width 93 height 11
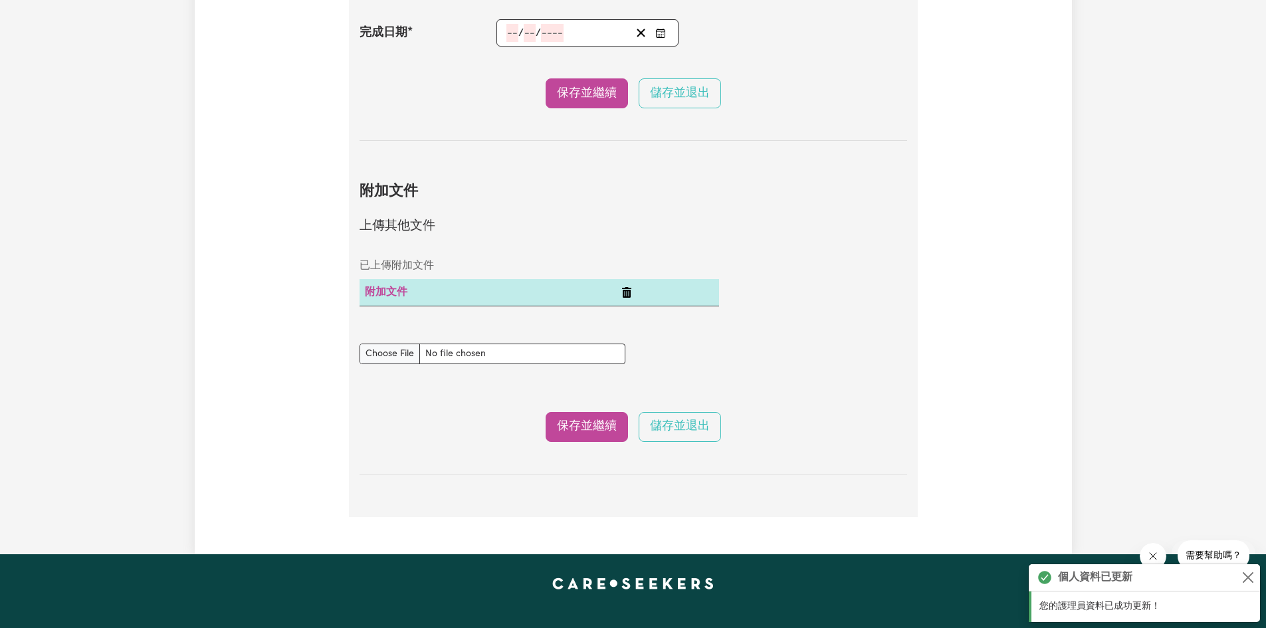
scroll to position [2127, 0]
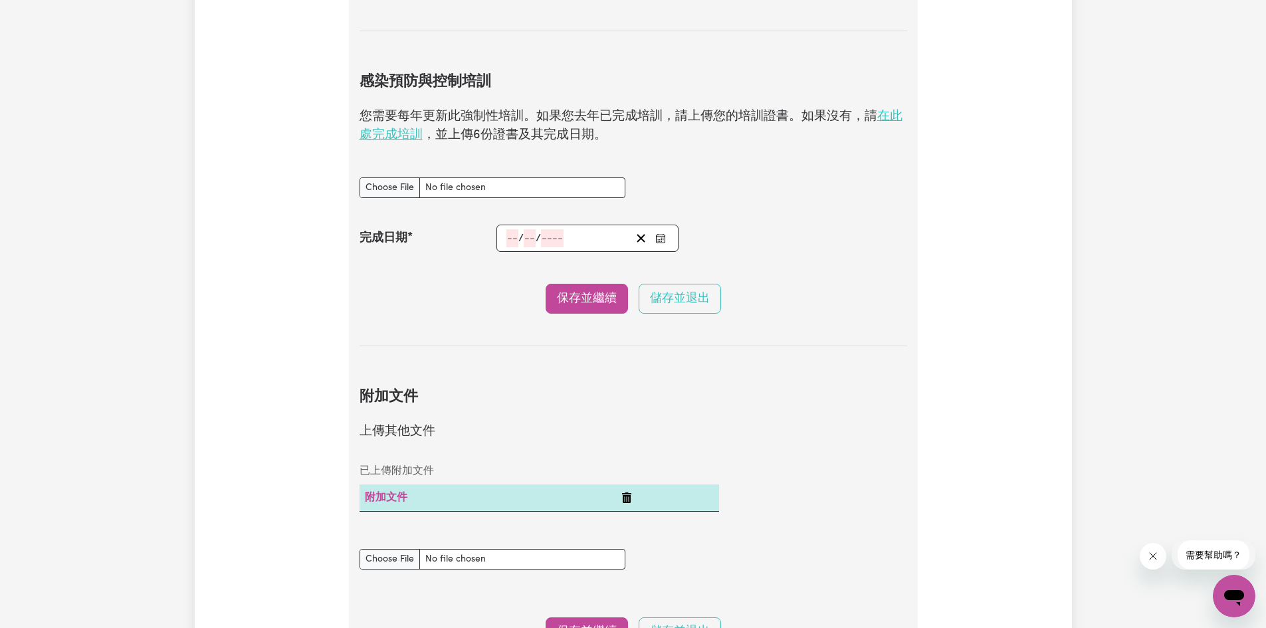
click at [374, 142] on font "在此處完成培訓" at bounding box center [631, 126] width 543 height 32
click at [378, 191] on input "感染預防與控制訓練 文件" at bounding box center [493, 187] width 266 height 21
type input "C:\fakepath\Chain of Infection Certificate of Completion.pdf"
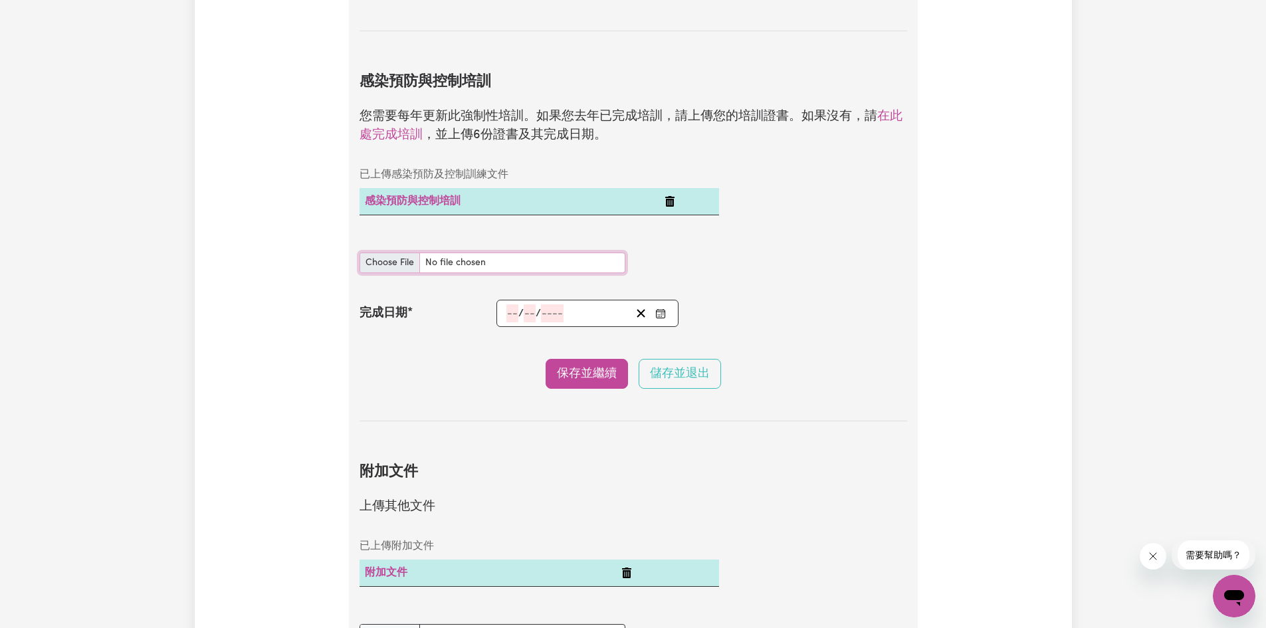
click at [386, 267] on input "感染預防與控制訓練 文件" at bounding box center [493, 263] width 266 height 21
type input "C:\fakepath\Cleaning Certificate of Completion.pdf"
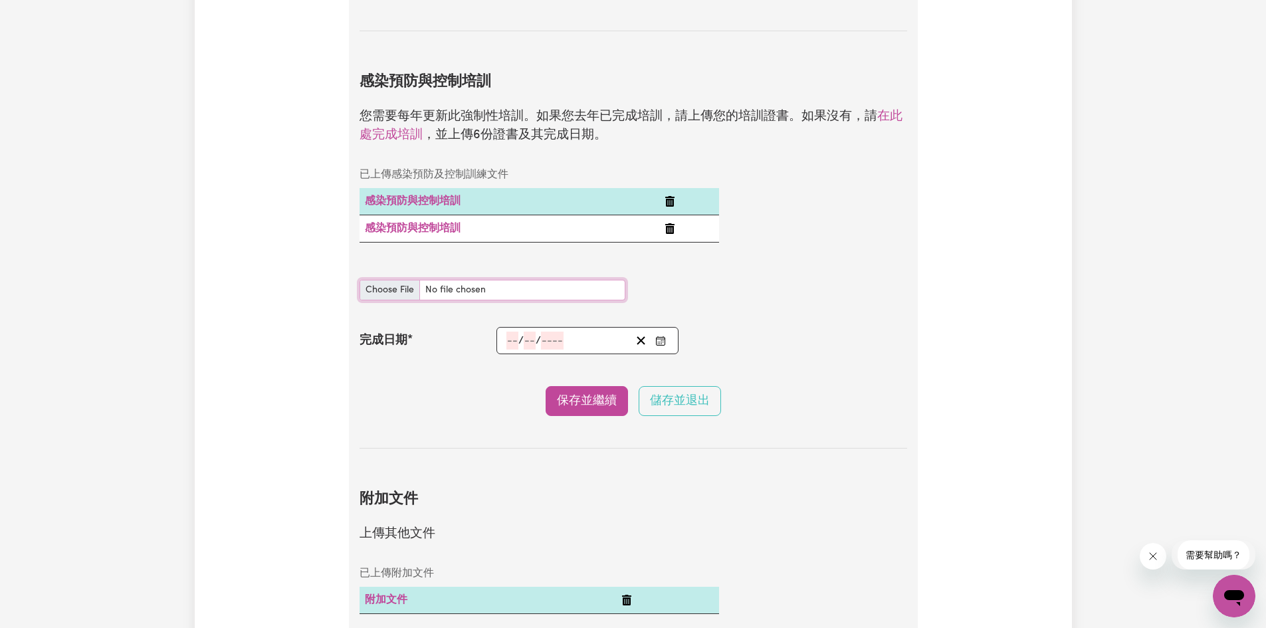
click at [378, 288] on input "感染預防與控制訓練 文件" at bounding box center [493, 290] width 266 height 21
type input "C:\fakepath\Hand Hygiene Certificate of Completion.pdf"
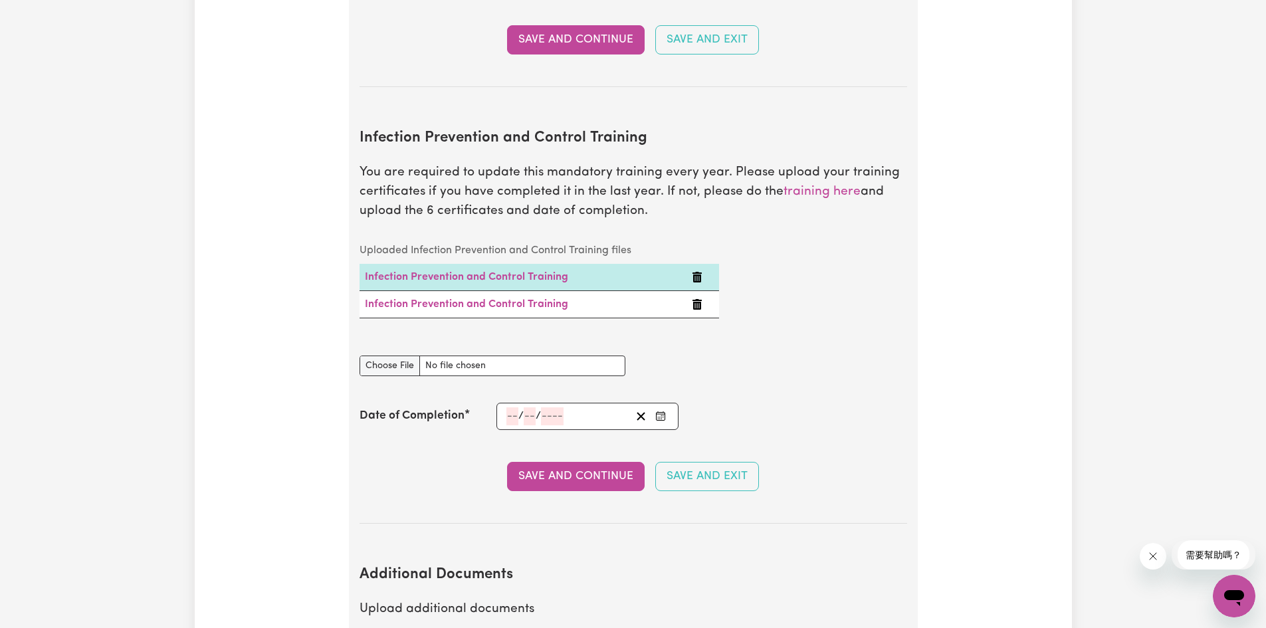
scroll to position [2160, 0]
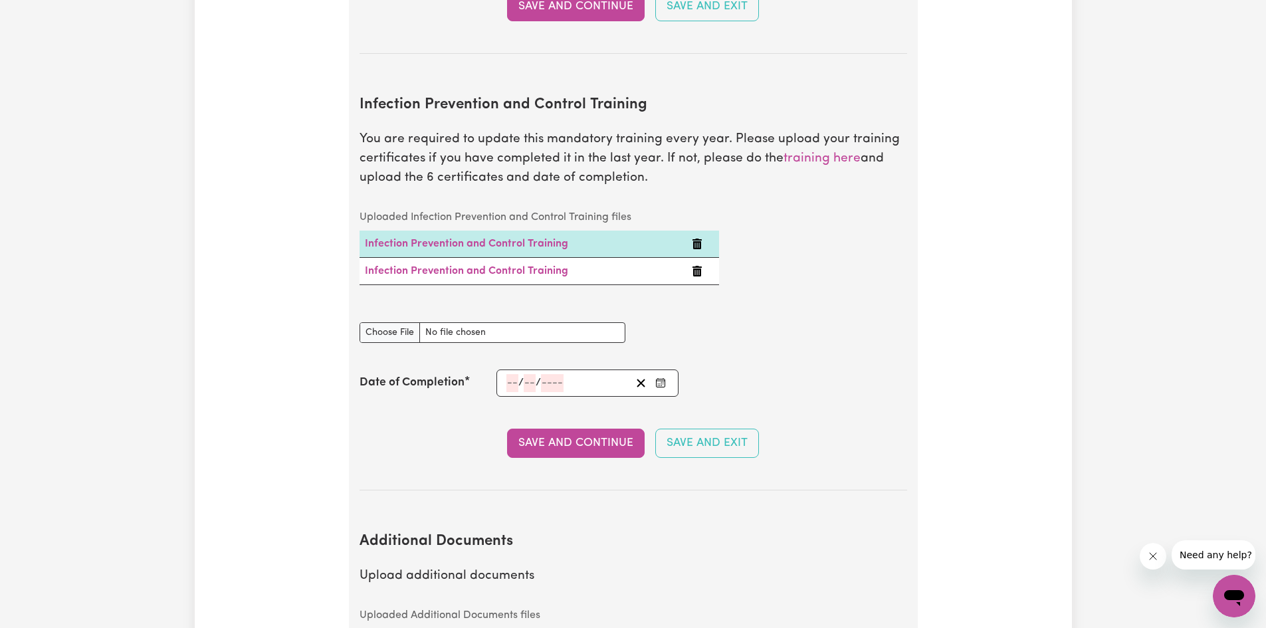
click at [796, 324] on div "Infection Prevention and Control Training document" at bounding box center [634, 332] width 564 height 53
click at [383, 322] on input "Infection Prevention and Control Training document" at bounding box center [493, 332] width 266 height 21
type input "C:\fakepath\Hand Hygiene Certificate of Completion.pdf"
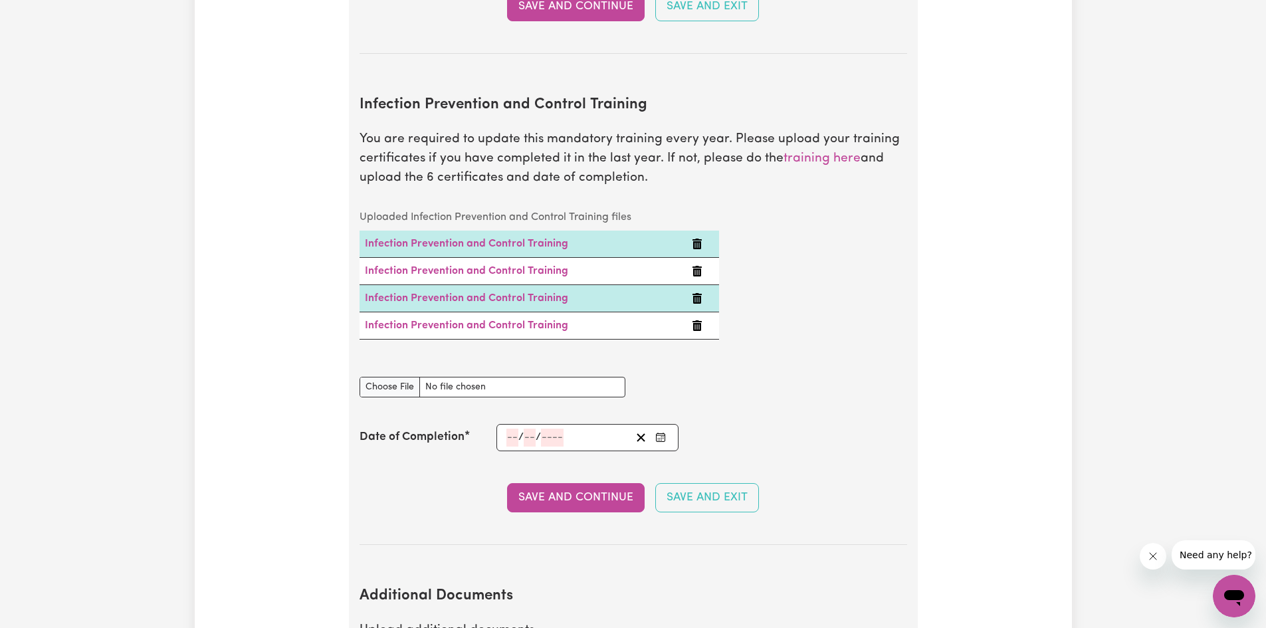
click at [696, 239] on icon "Delete Infection Prevention and Control Training" at bounding box center [697, 244] width 9 height 11
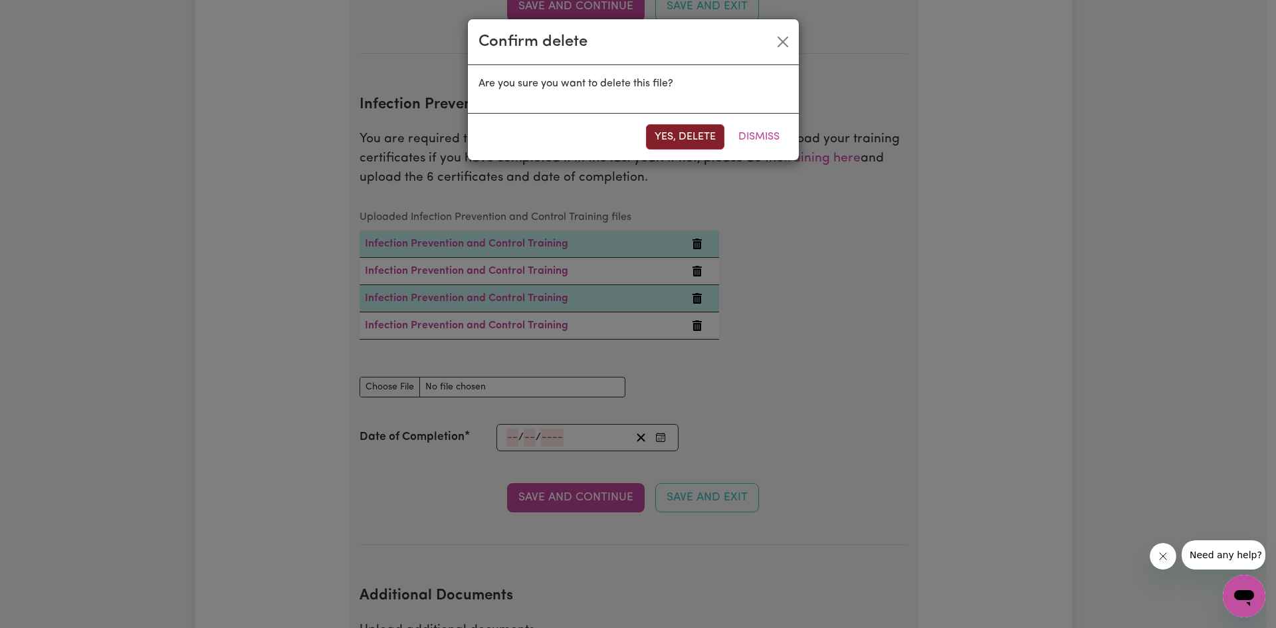
click at [661, 132] on button "Yes, delete" at bounding box center [685, 136] width 78 height 25
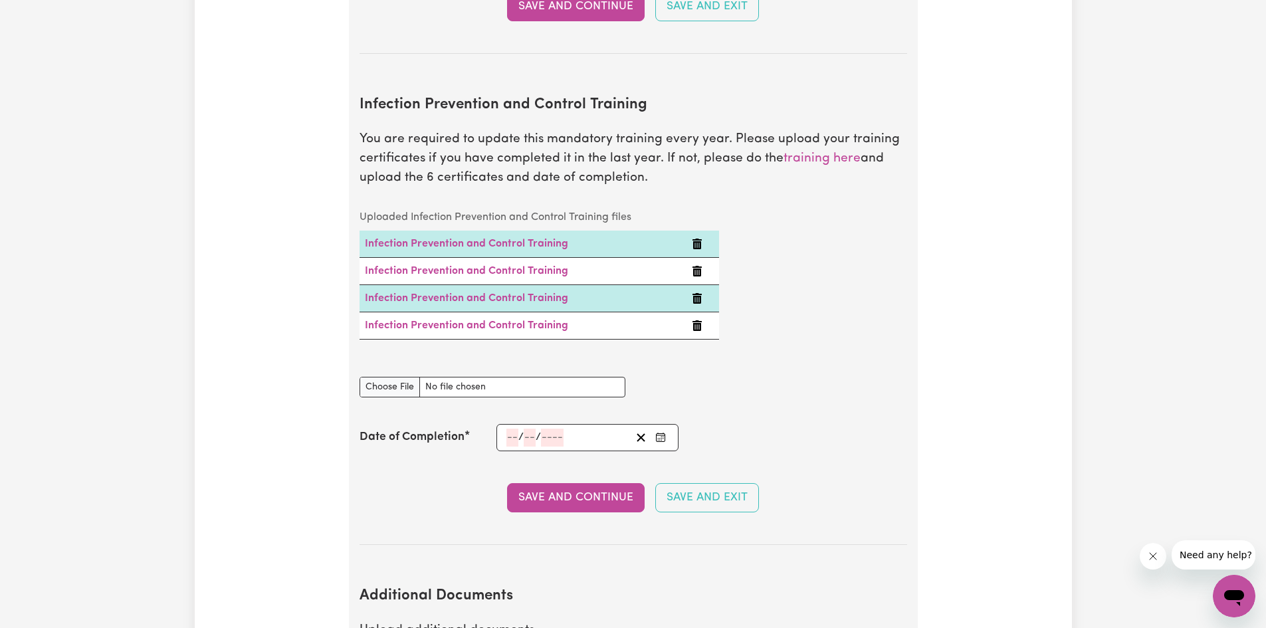
click at [695, 320] on icon "Delete Infection Prevention and Control Training" at bounding box center [697, 325] width 11 height 11
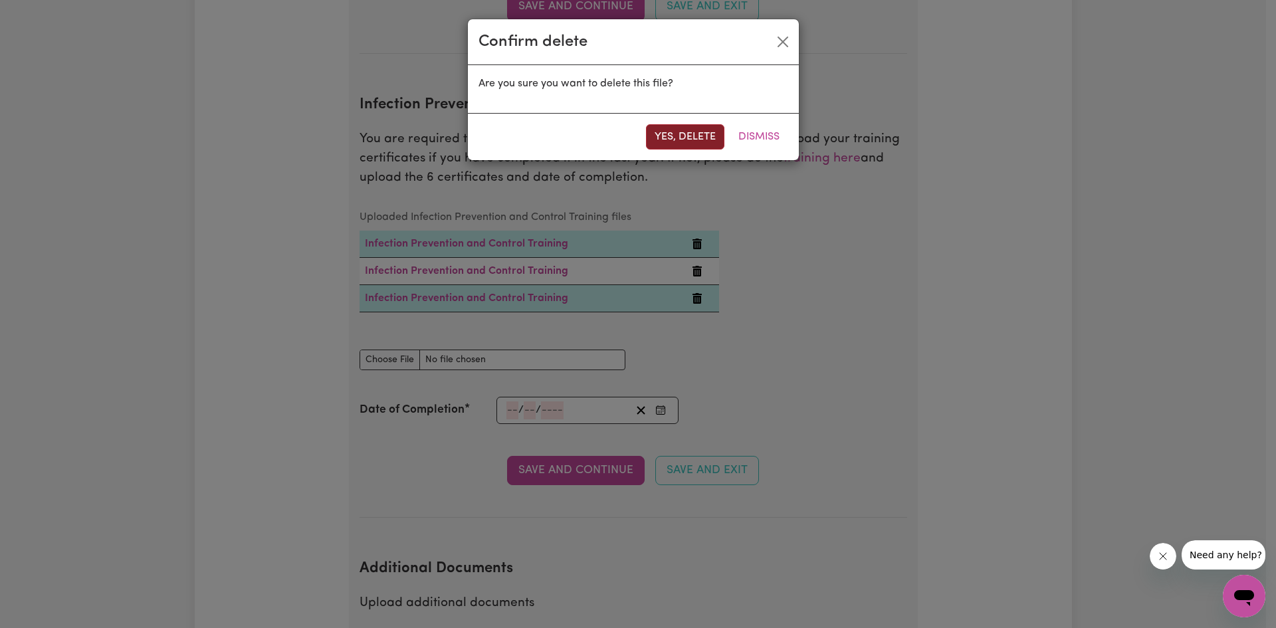
click at [659, 139] on button "Yes, delete" at bounding box center [685, 136] width 78 height 25
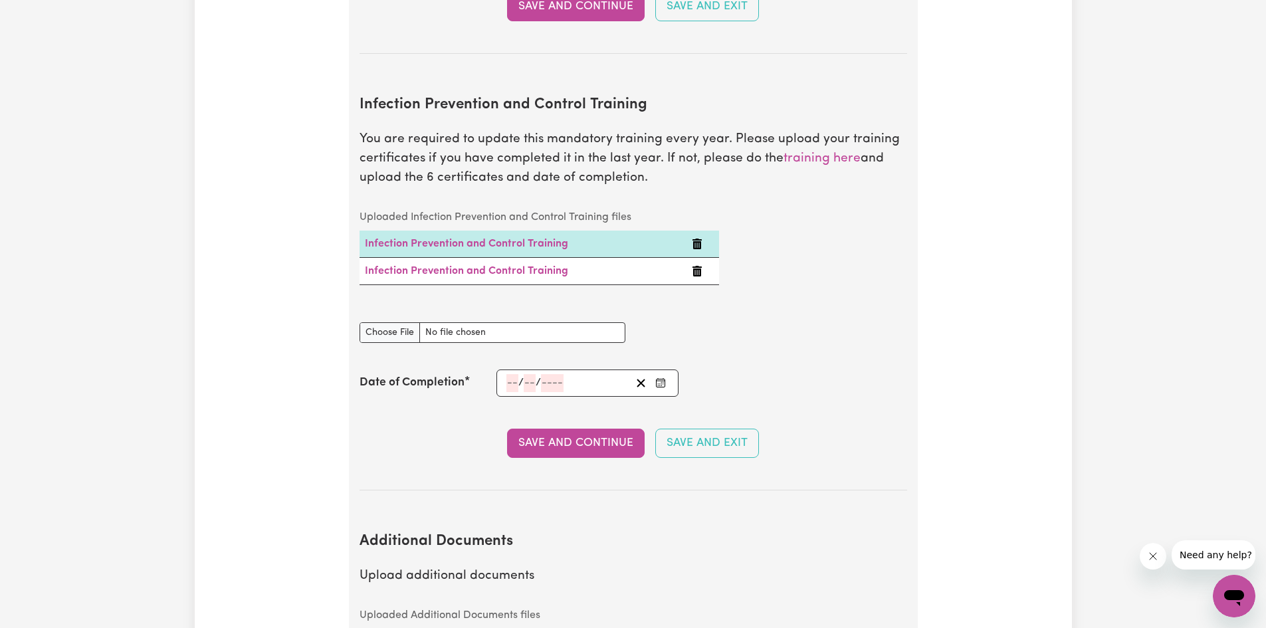
click at [693, 257] on td at bounding box center [703, 270] width 33 height 27
click at [698, 266] on icon "Delete Infection Prevention and Control Training" at bounding box center [697, 271] width 9 height 11
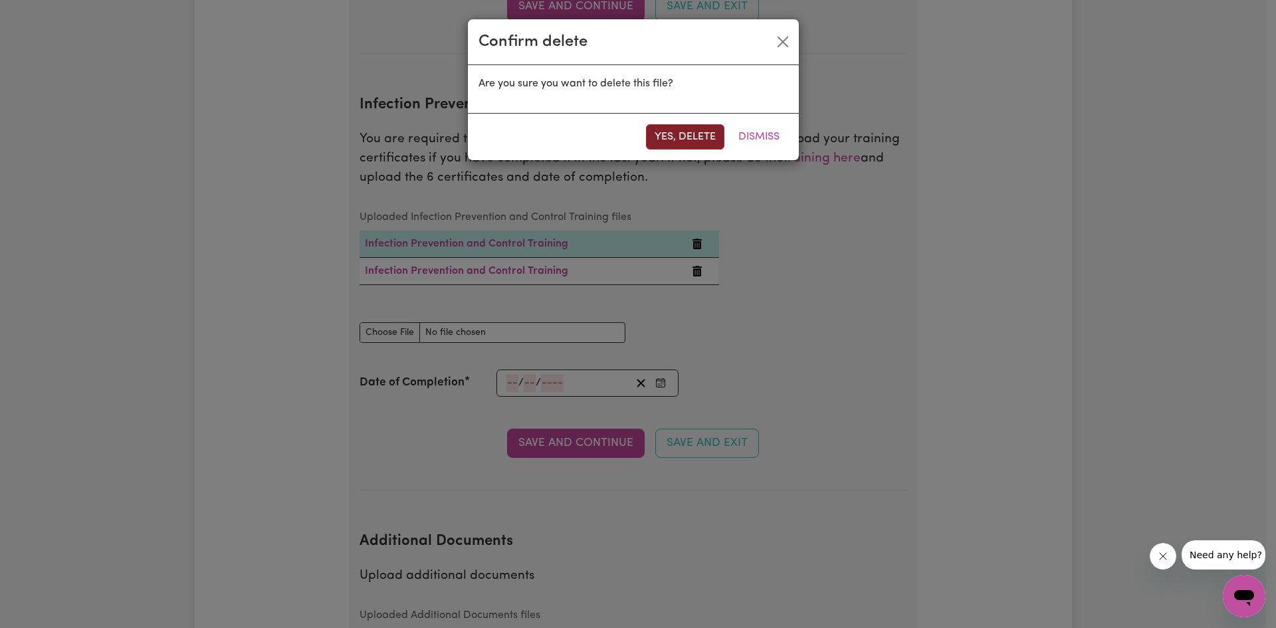
click at [667, 137] on button "Yes, delete" at bounding box center [685, 136] width 78 height 25
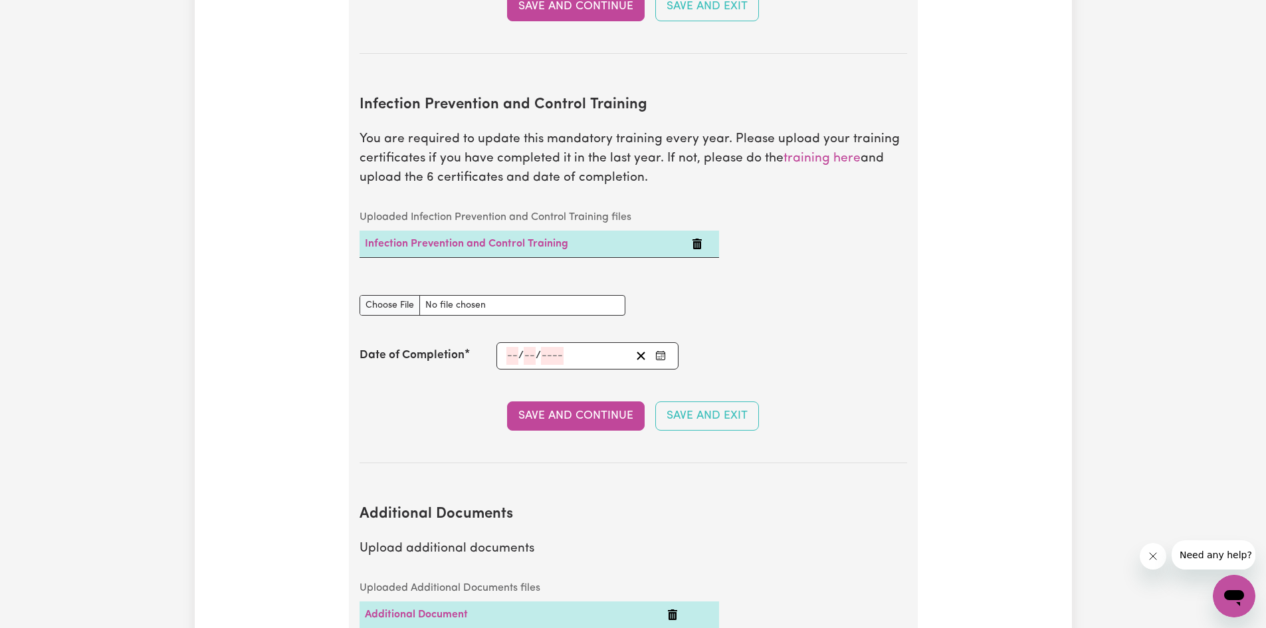
click at [695, 239] on icon "Delete Infection Prevention and Control Training" at bounding box center [697, 244] width 9 height 11
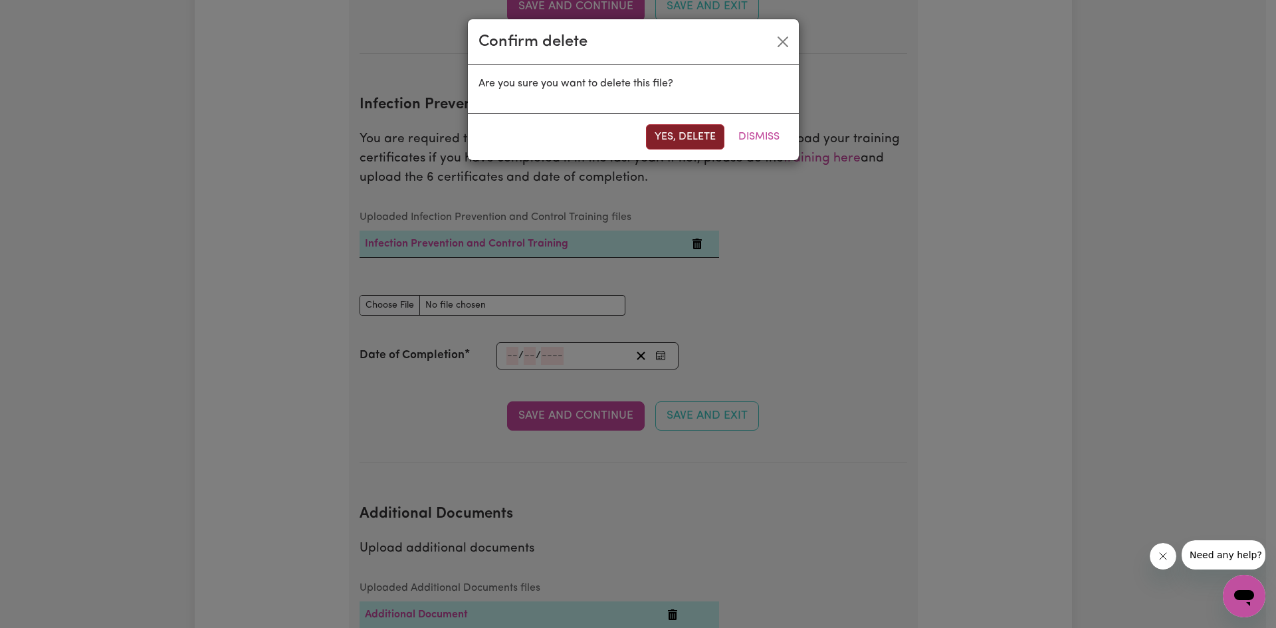
click at [659, 136] on button "Yes, delete" at bounding box center [685, 136] width 78 height 25
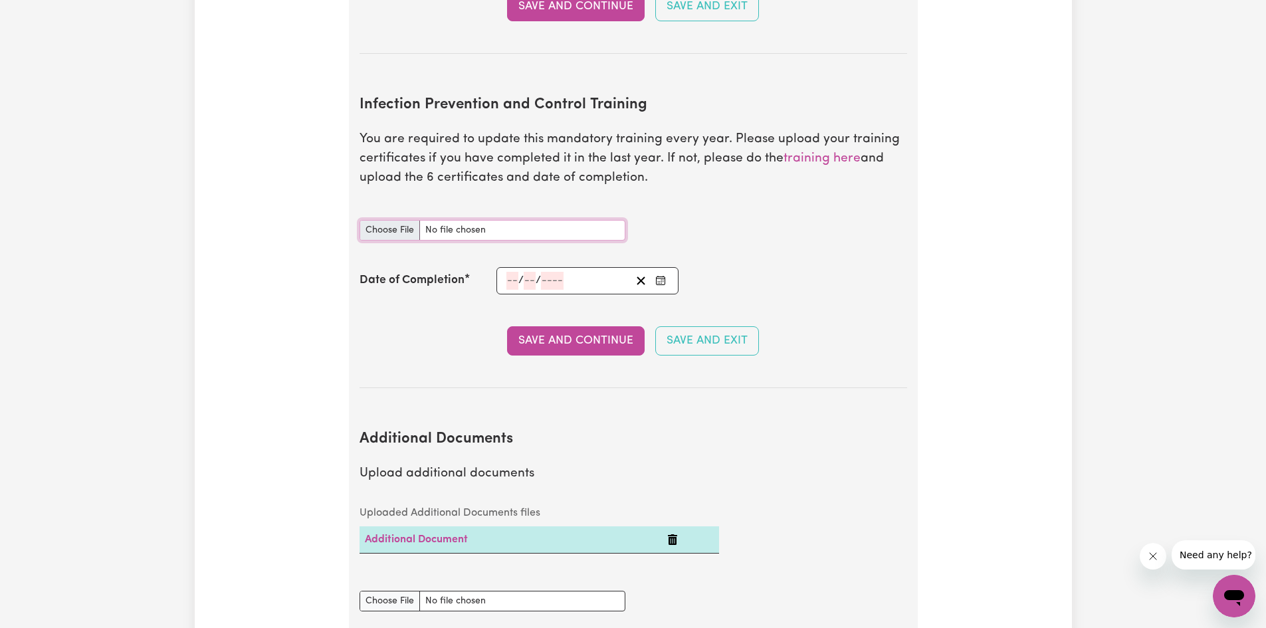
click at [386, 220] on input "Infection Prevention and Control Training document" at bounding box center [493, 230] width 266 height 21
type input "C:\fakepath\Chain of Infection Certificate of Completion.pdf"
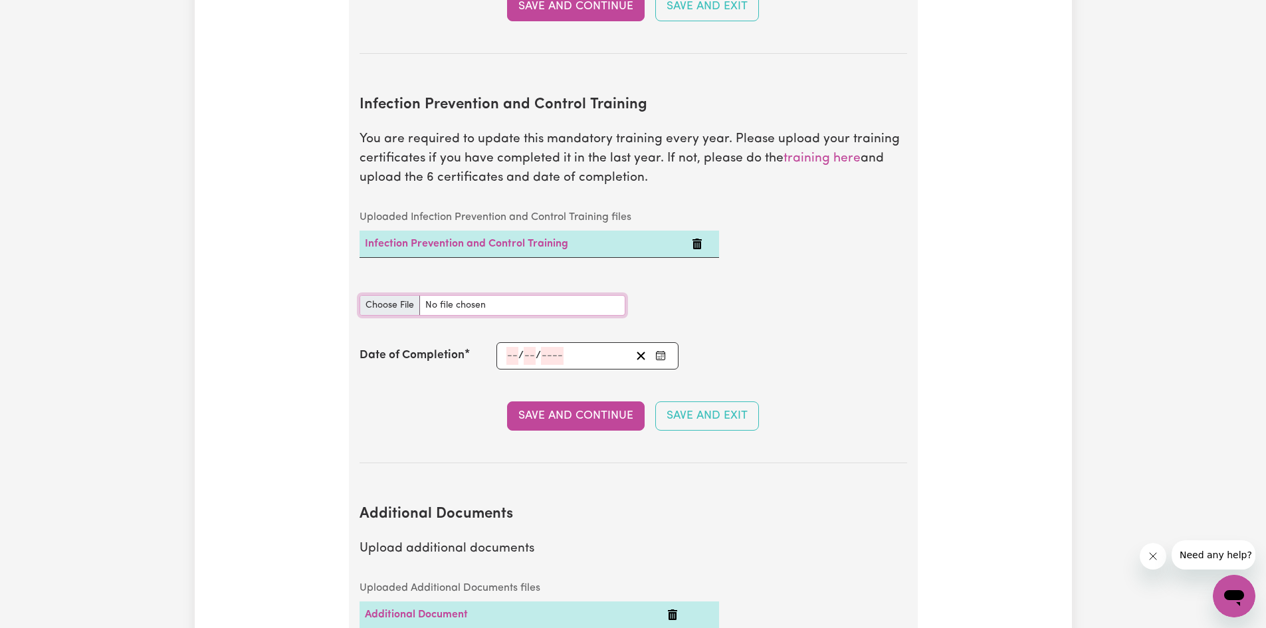
click at [388, 295] on input "Infection Prevention and Control Training document" at bounding box center [493, 305] width 266 height 21
type input "C:\fakepath\Cleaning Certificate of Completion.pdf"
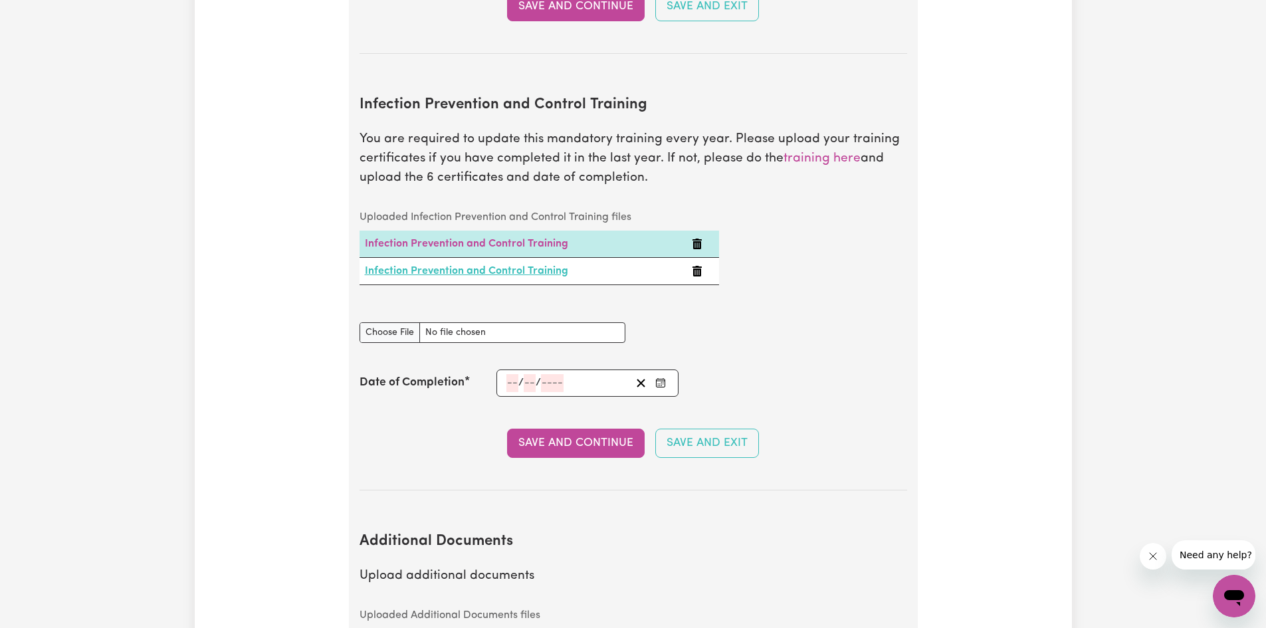
click at [378, 266] on link "Infection Prevention and Control Training" at bounding box center [466, 271] width 203 height 11
click at [442, 239] on link "Infection Prevention and Control Training" at bounding box center [466, 244] width 203 height 11
click at [373, 322] on input "Infection Prevention and Control Training document" at bounding box center [493, 332] width 266 height 21
type input "C:\fakepath\Hand Hygiene Certificate of Completion.pdf"
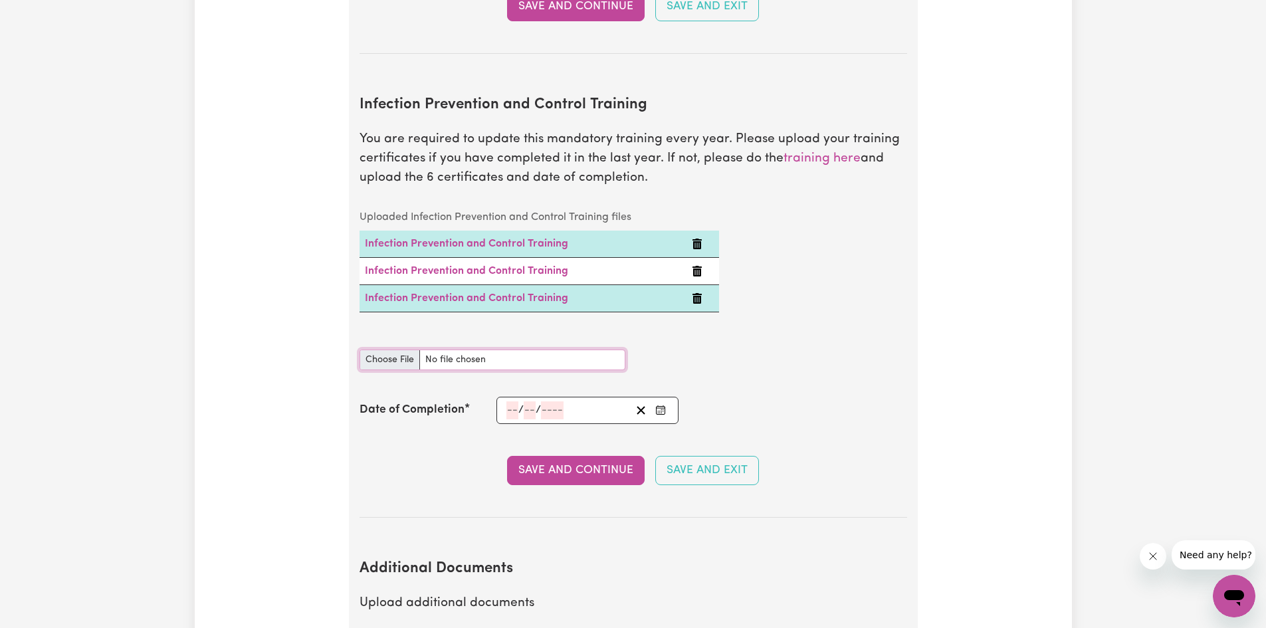
click at [382, 350] on input "Infection Prevention and Control Training document" at bounding box center [493, 360] width 266 height 21
type input "C:\fakepath\Outbreaks Certificate of Completion.pdf"
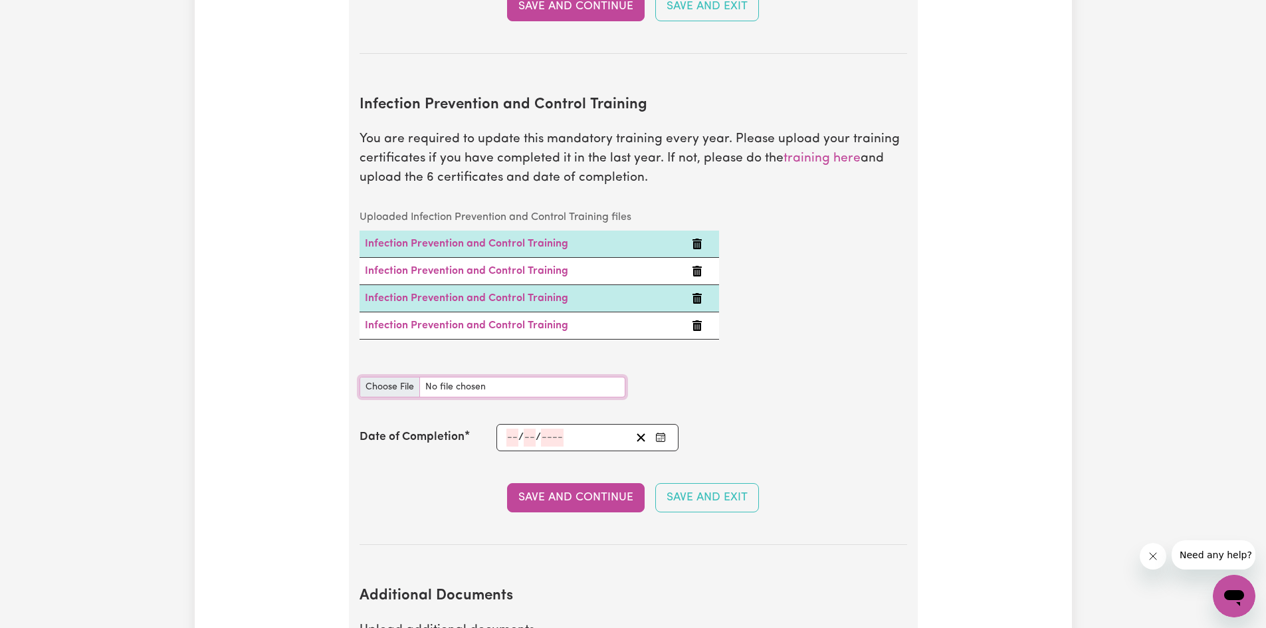
click at [377, 377] on input "Infection Prevention and Control Training document" at bounding box center [493, 387] width 266 height 21
type input "C:\fakepath\Personal Protective Equipment (PPE) Certificate of Completion.pdf"
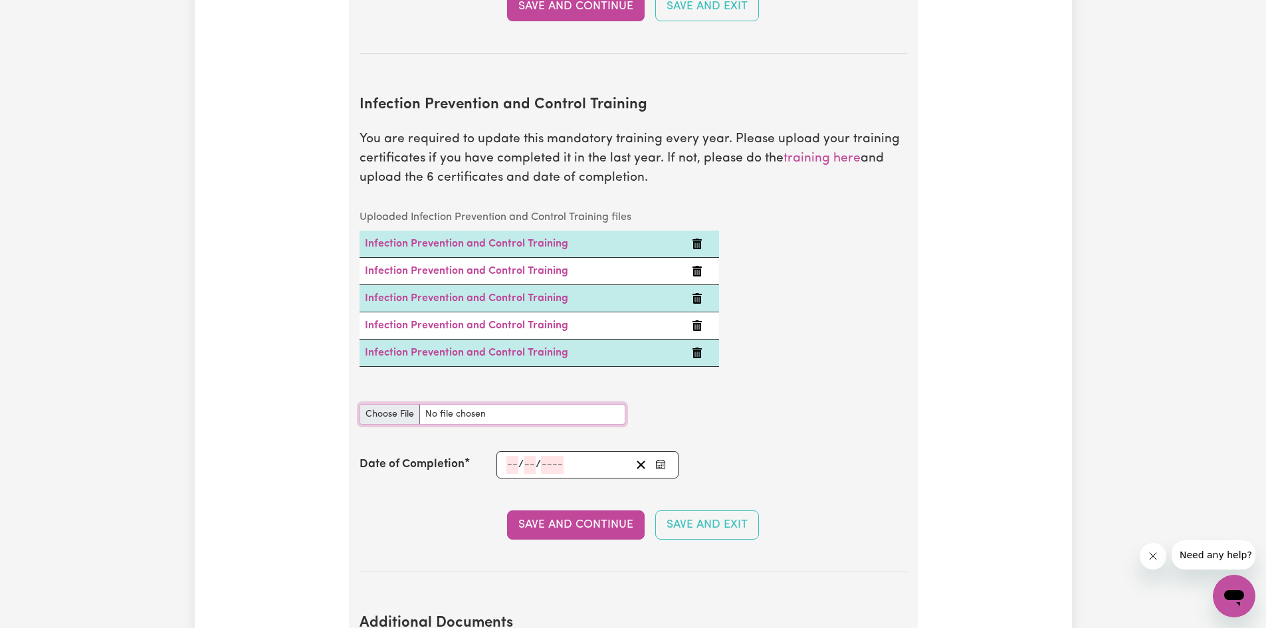
click at [383, 404] on input "Infection Prevention and Control Training document" at bounding box center [493, 414] width 266 height 21
type input "C:\fakepath\Waste Management Certificate of Completion.pdf"
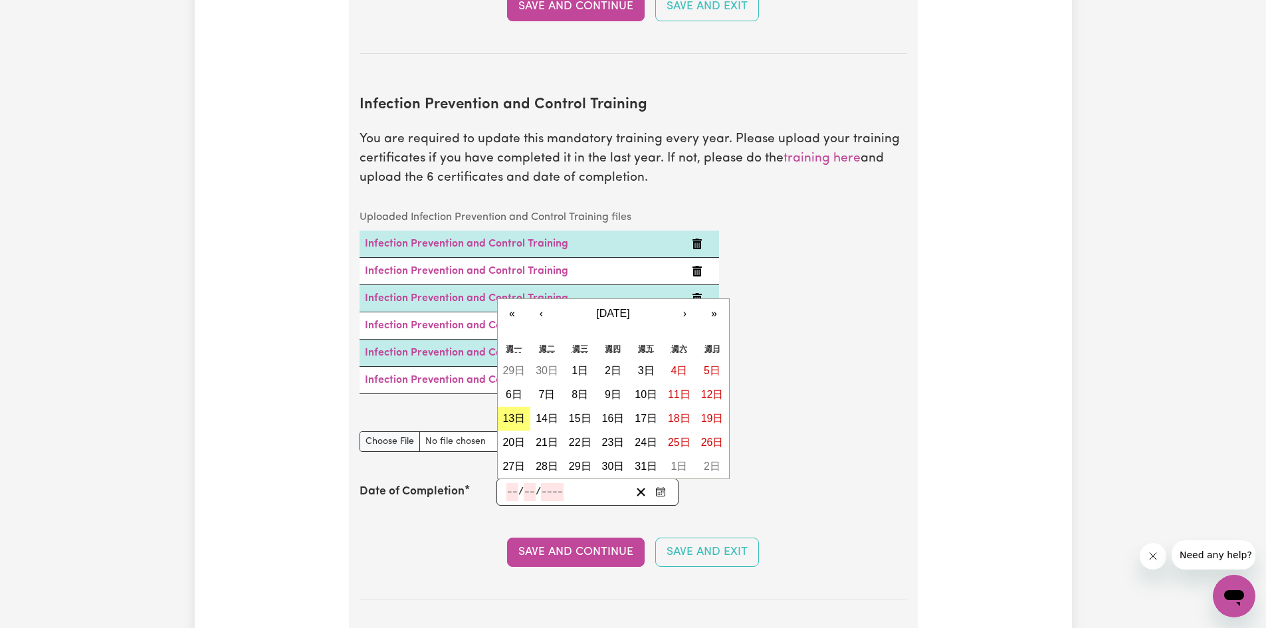
click at [516, 483] on input "number" at bounding box center [513, 492] width 12 height 18
click at [507, 413] on abbr "13日" at bounding box center [514, 418] width 23 height 11
type input "2025-10-13"
type input "13"
type input "10"
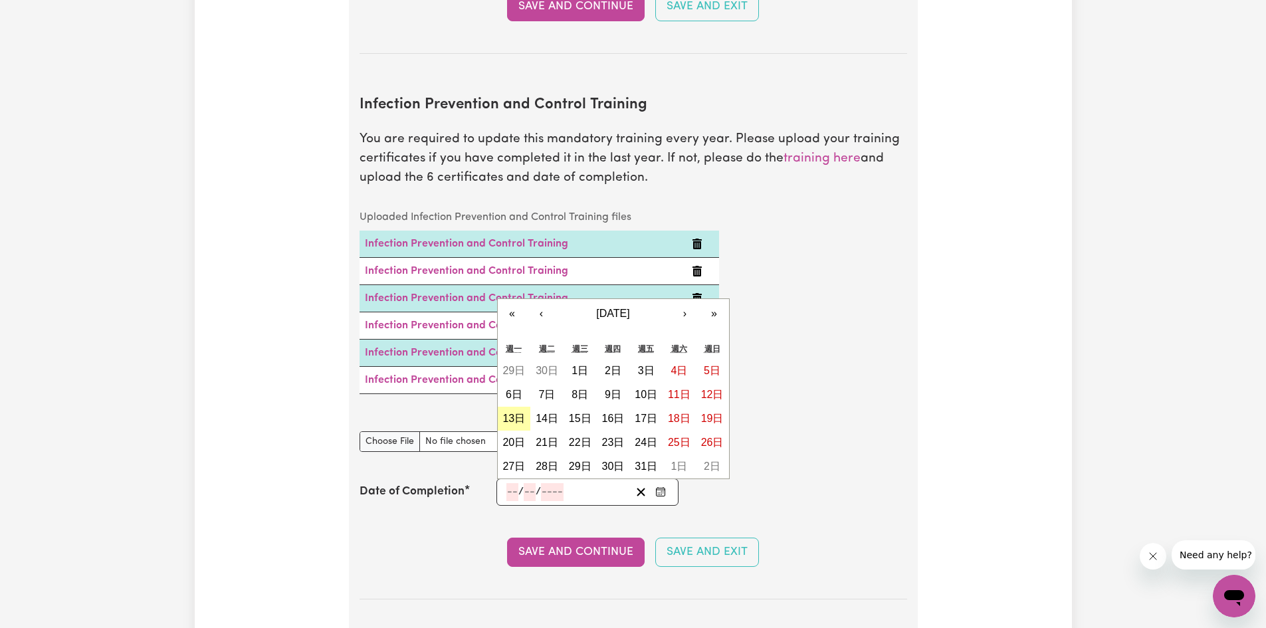
type input "2025"
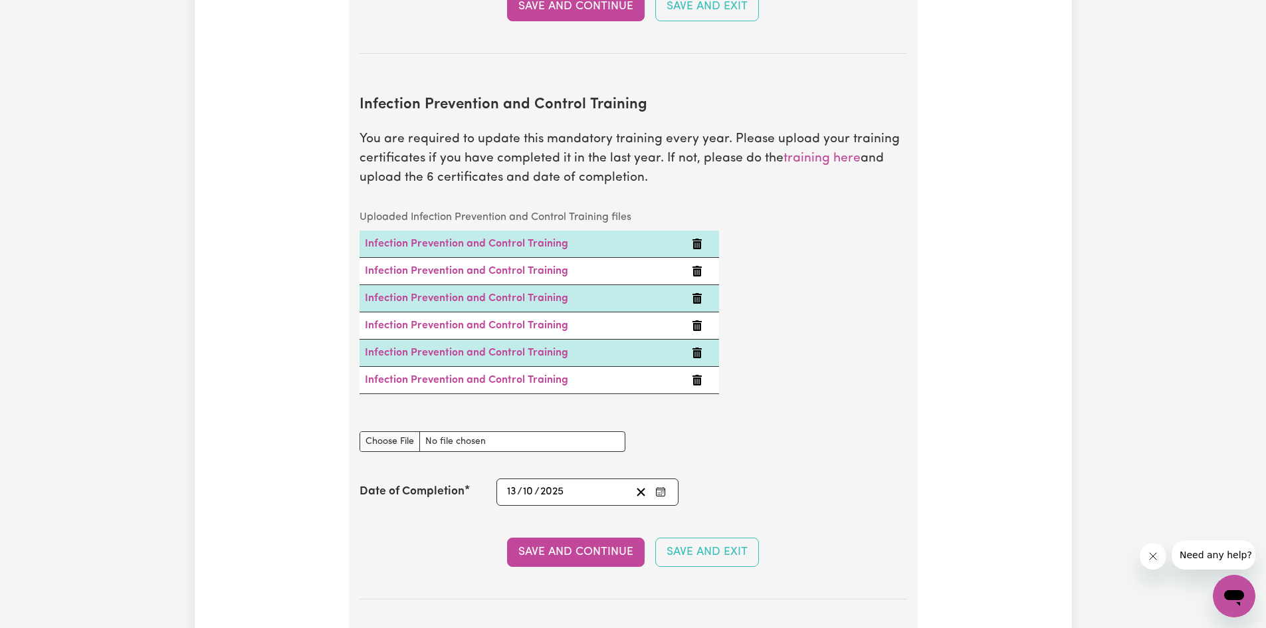
click at [550, 539] on button "Save and Continue" at bounding box center [576, 552] width 138 height 29
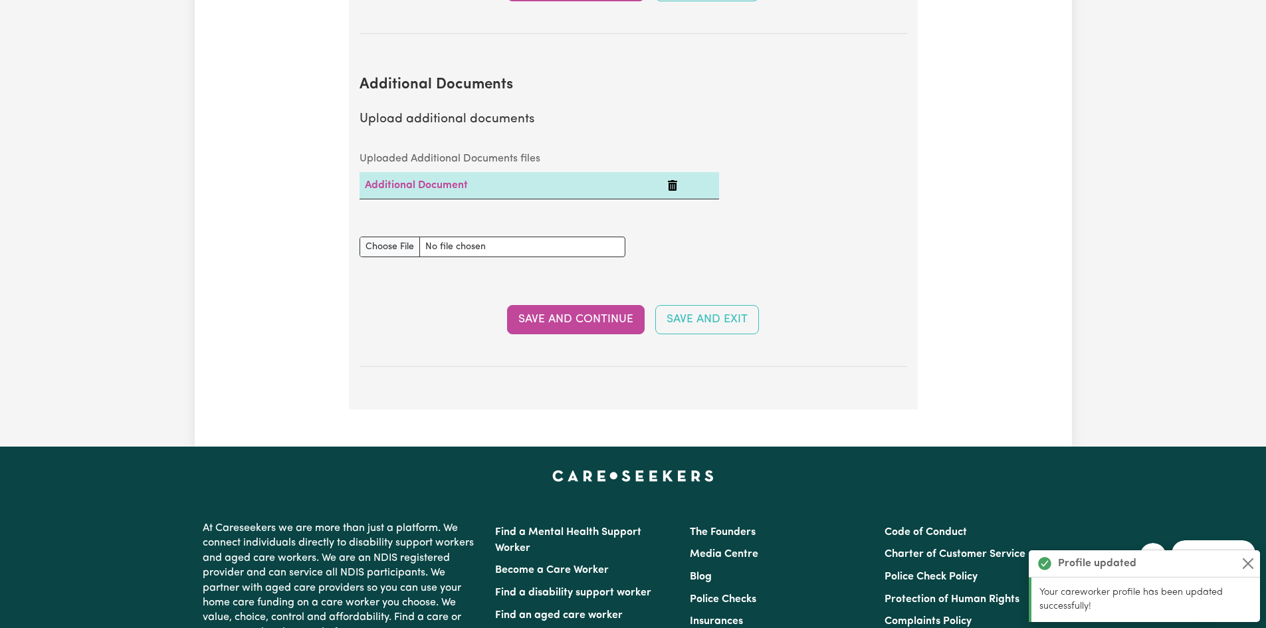
scroll to position [2762, 0]
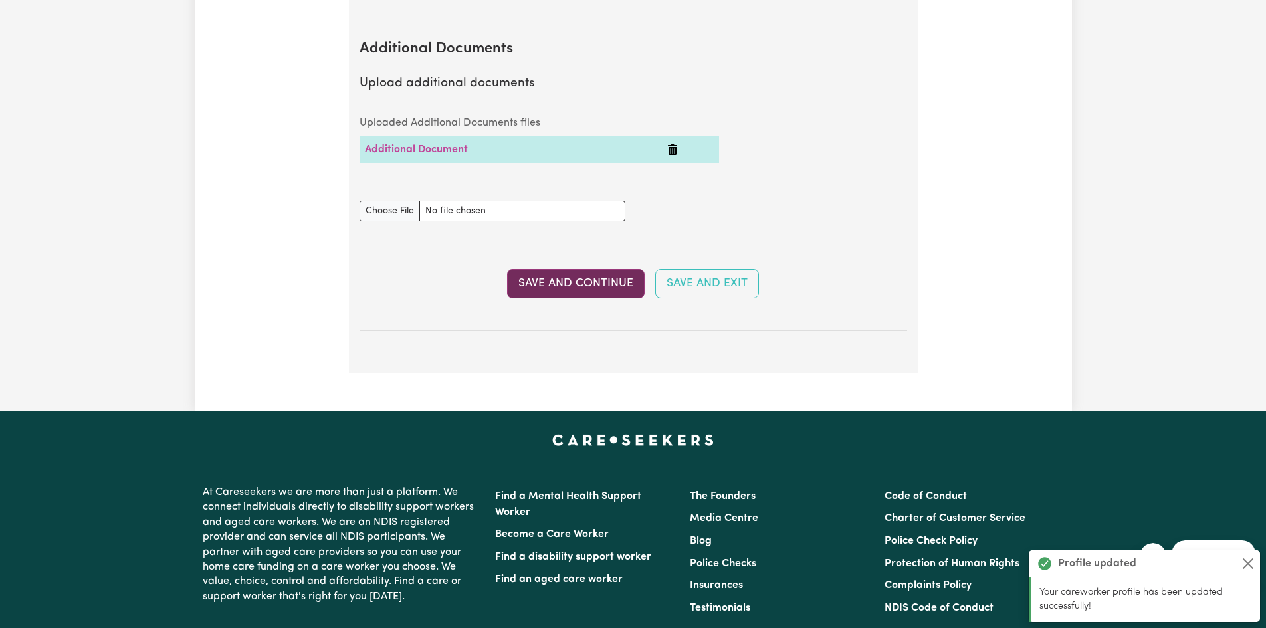
click at [573, 269] on button "Save and Continue" at bounding box center [576, 283] width 138 height 29
select select "2006"
select select "2007"
select select "Certificate III (Individual Support)"
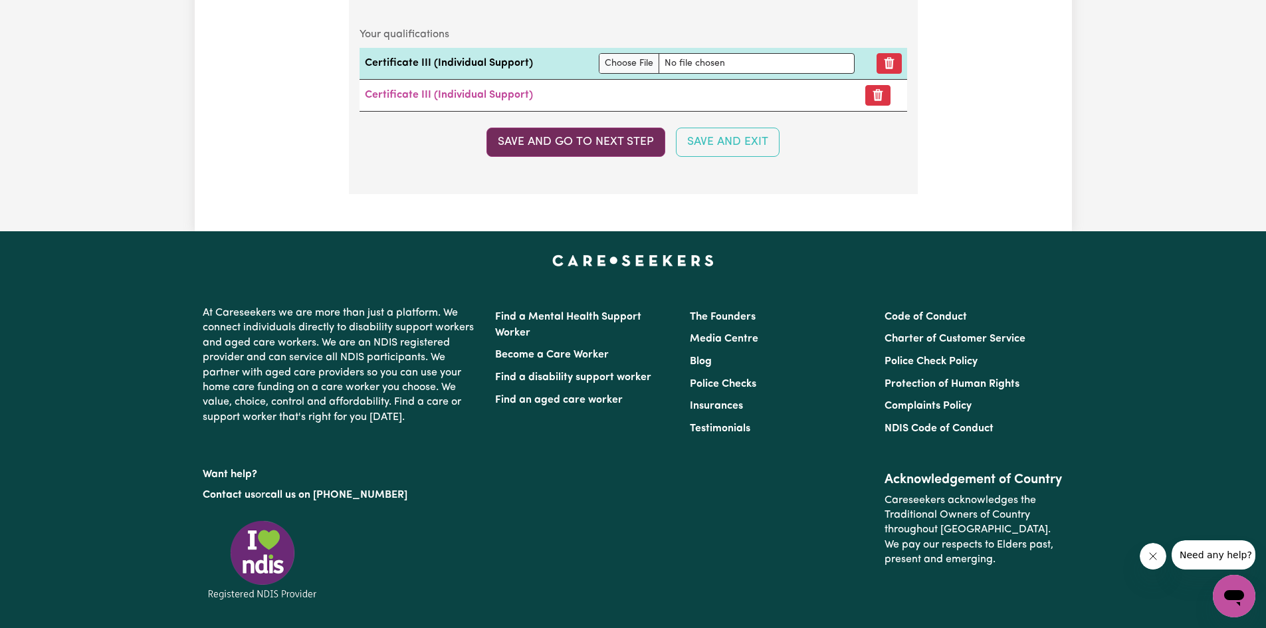
scroll to position [3457, 0]
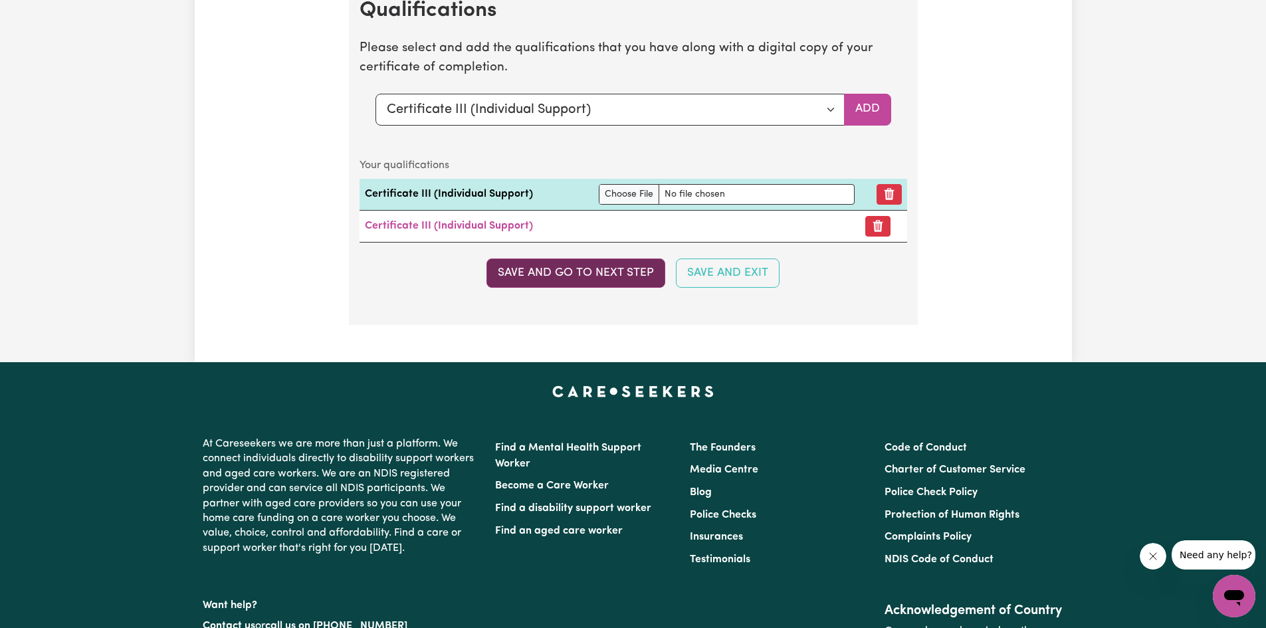
click at [597, 272] on button "Save and go to next step" at bounding box center [576, 273] width 179 height 29
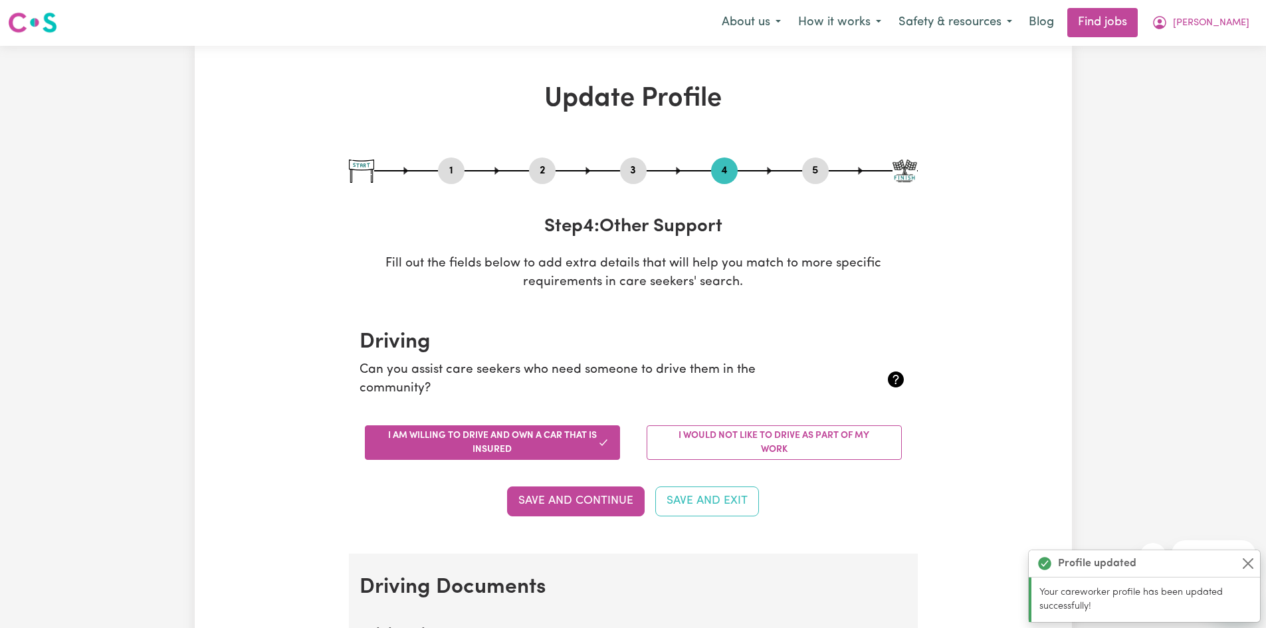
scroll to position [0, 0]
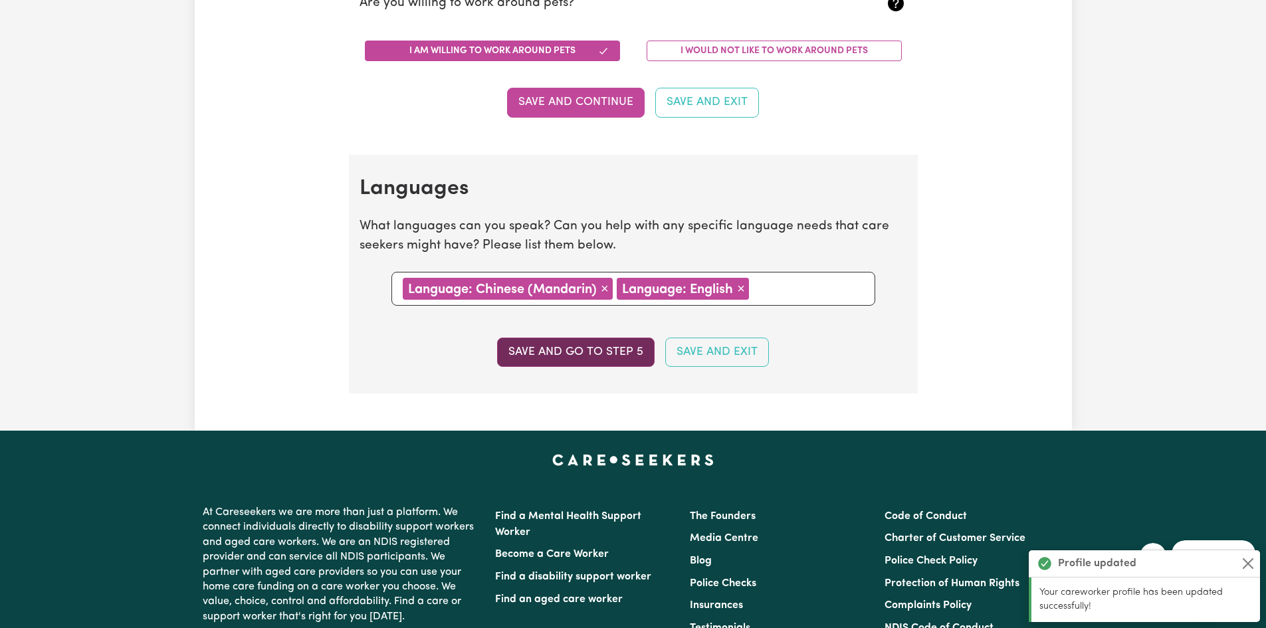
click at [552, 348] on button "Save and go to step 5" at bounding box center [576, 352] width 158 height 29
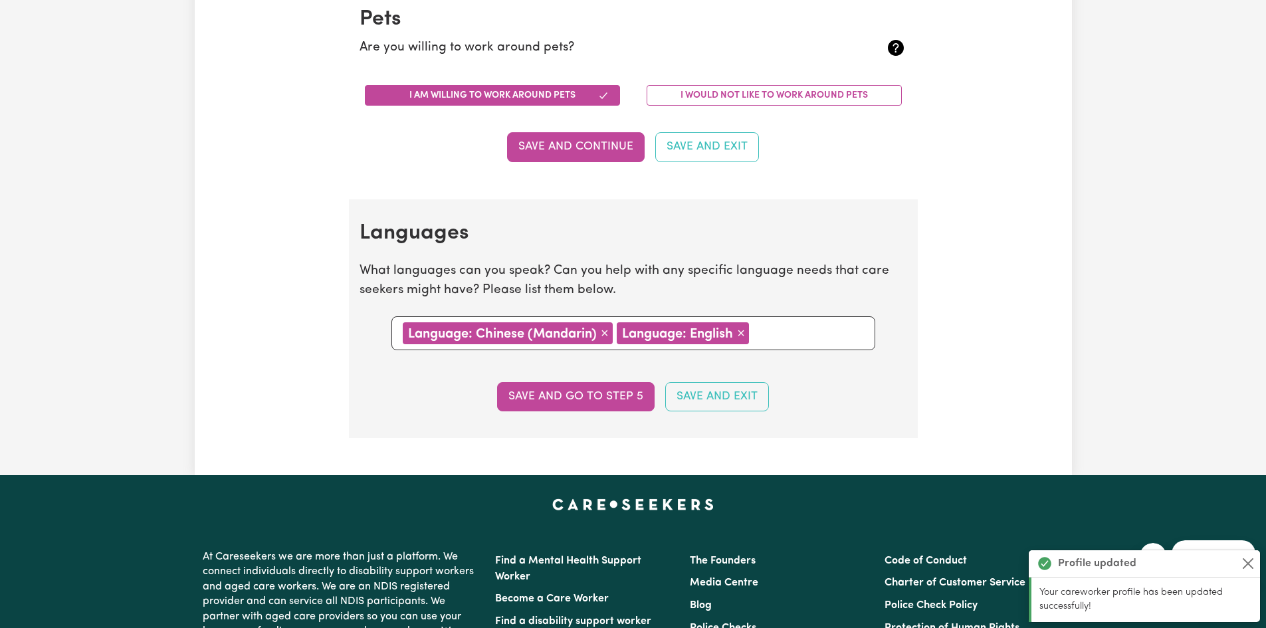
select select "I am providing services through another platform"
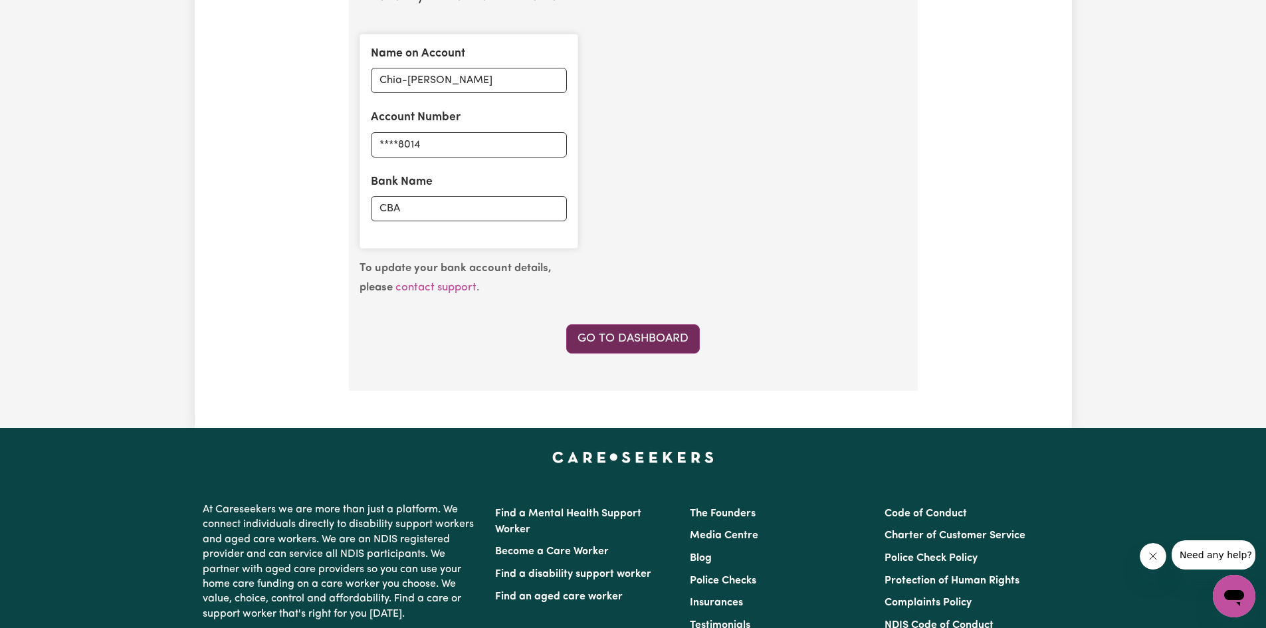
click at [641, 328] on link "Go to Dashboard" at bounding box center [633, 338] width 134 height 29
